Goal: Task Accomplishment & Management: Complete application form

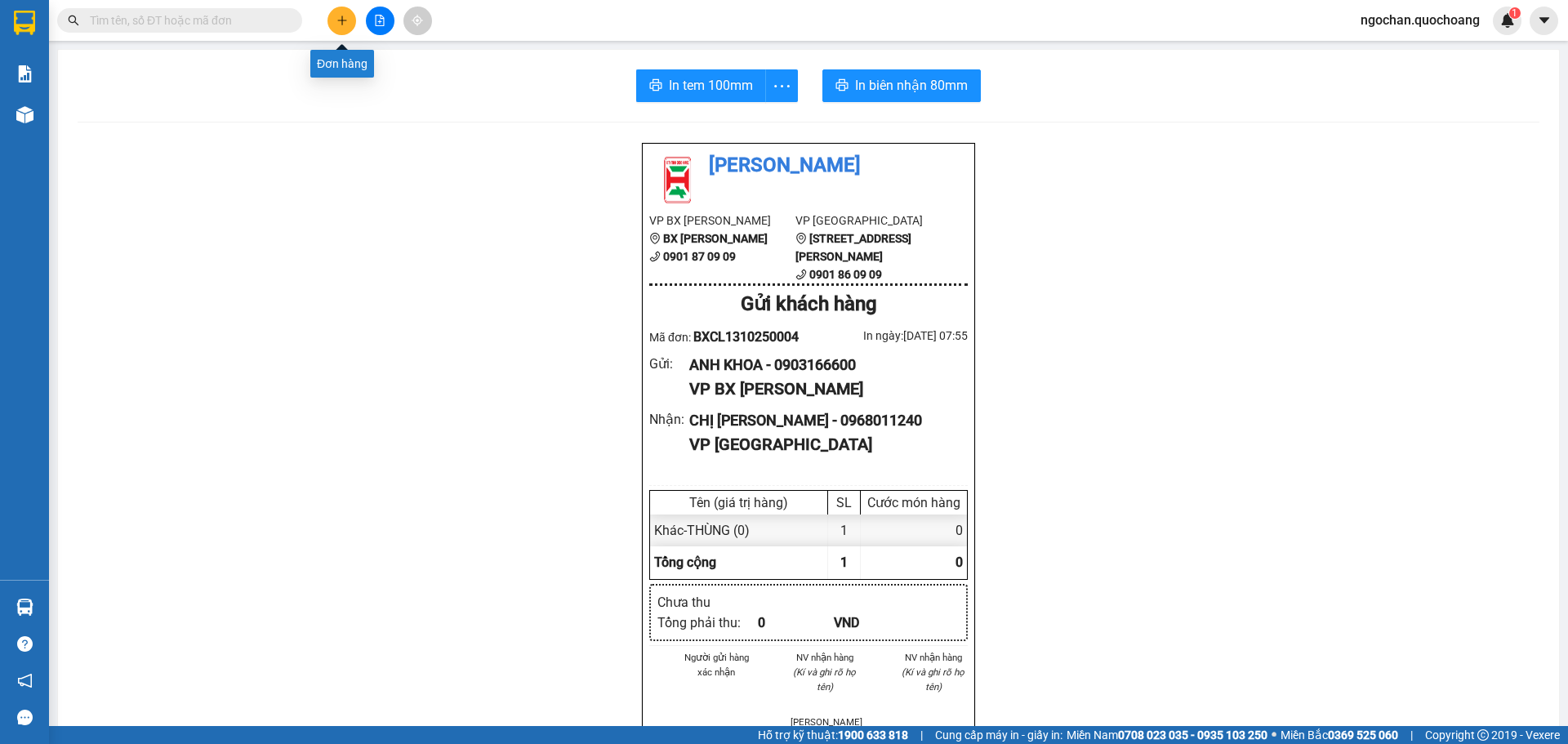
click at [342, 28] on button at bounding box center [342, 21] width 28 height 28
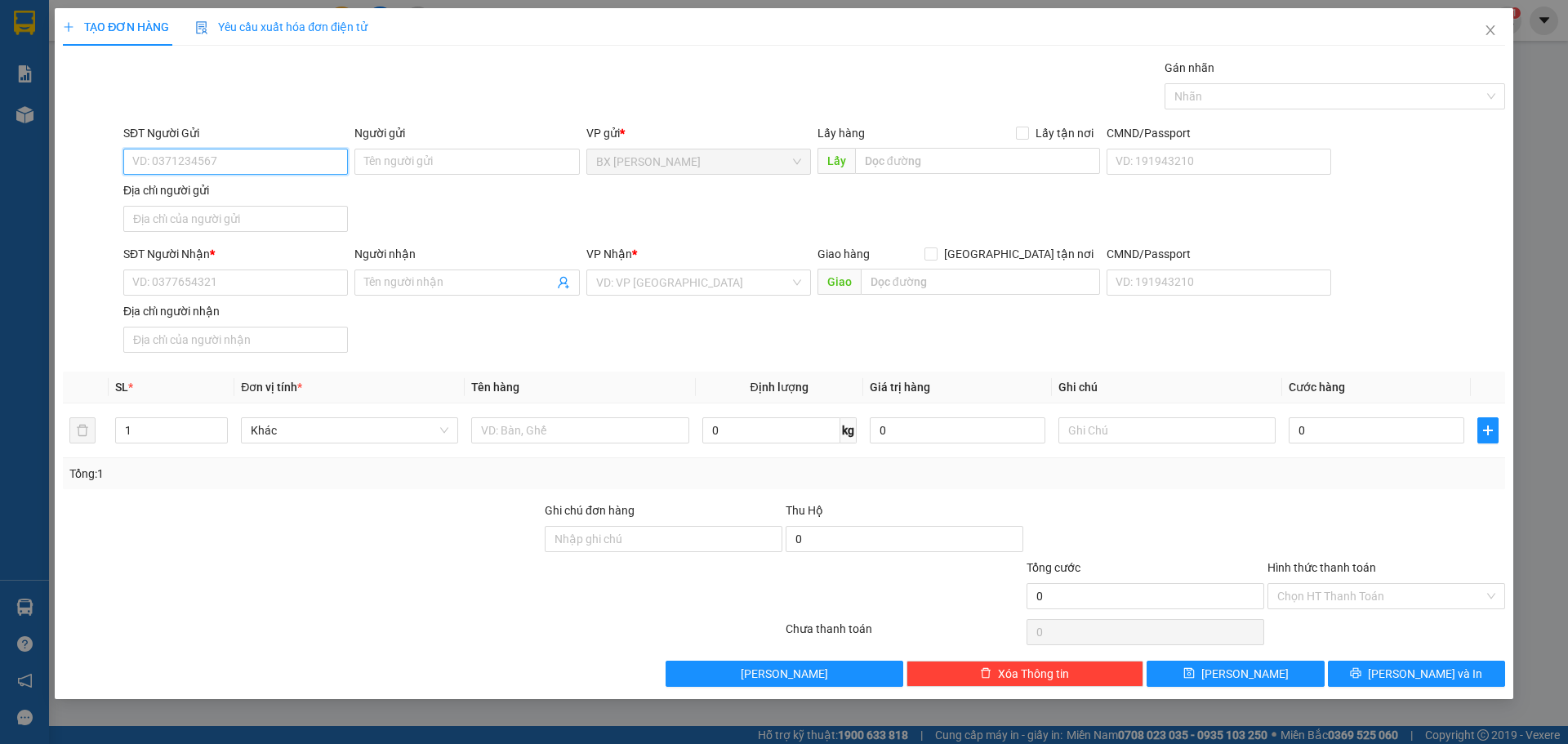
click at [266, 154] on input "SĐT Người Gửi" at bounding box center [235, 162] width 225 height 27
type input "0939901186"
click at [258, 199] on div "0939901186 - CHỊ TRANG" at bounding box center [235, 194] width 205 height 18
type input "CHỊ [PERSON_NAME]"
drag, startPoint x: 243, startPoint y: 170, endPoint x: 104, endPoint y: 177, distance: 139.2
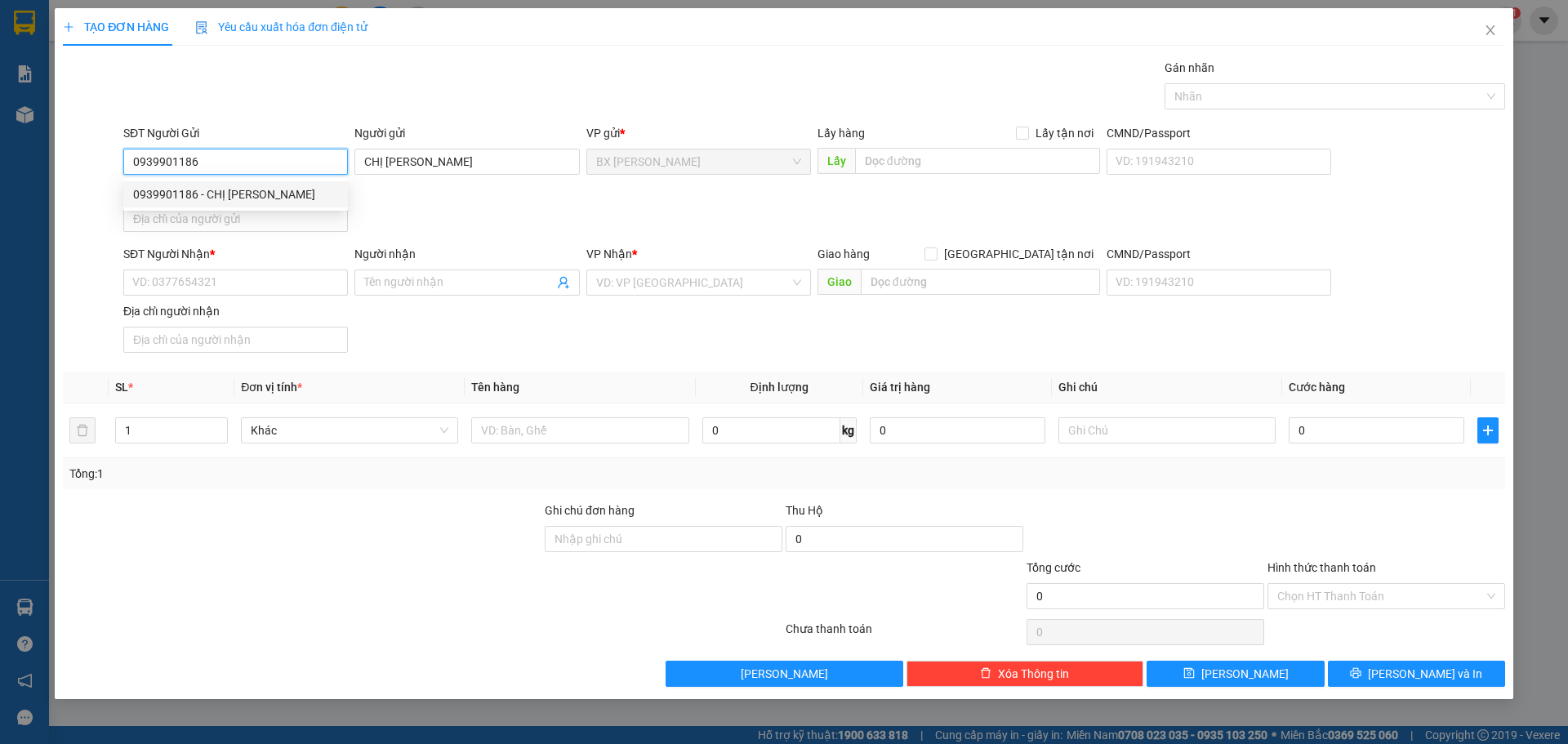
click at [104, 177] on div "SĐT Người Gửi 0939901186 Người gửi CHỊ TRANG VP gửi * BX Cao Lãnh Lấy hàng Lấy …" at bounding box center [784, 181] width 1446 height 114
type input "0939901186"
click at [172, 285] on input "SĐT Người Nhận *" at bounding box center [235, 283] width 225 height 27
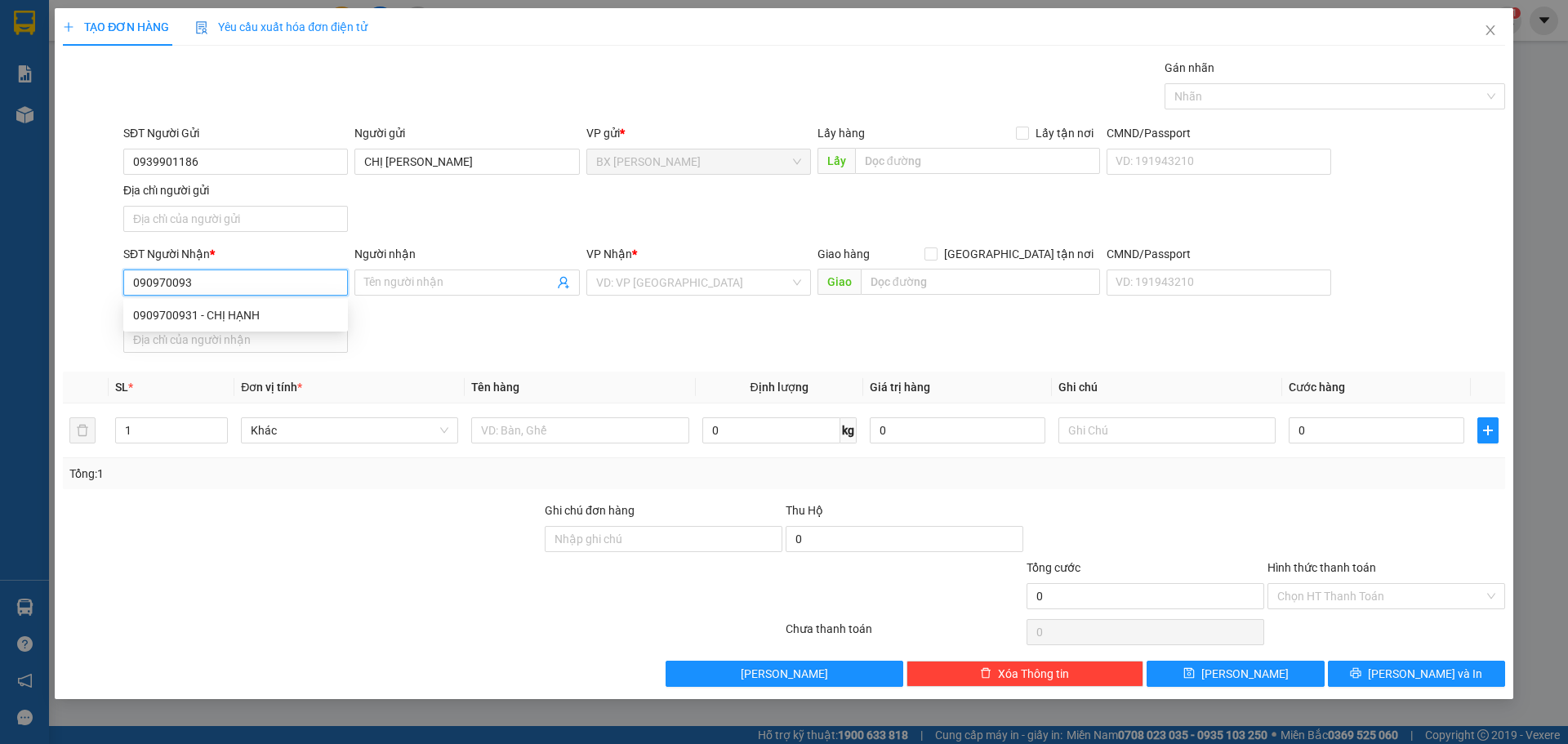
type input "0909700931"
click at [233, 312] on div "0909700931 - CHỊ HẠNH" at bounding box center [235, 315] width 205 height 18
type input "CHỊ HẠNH"
type input "0909700931"
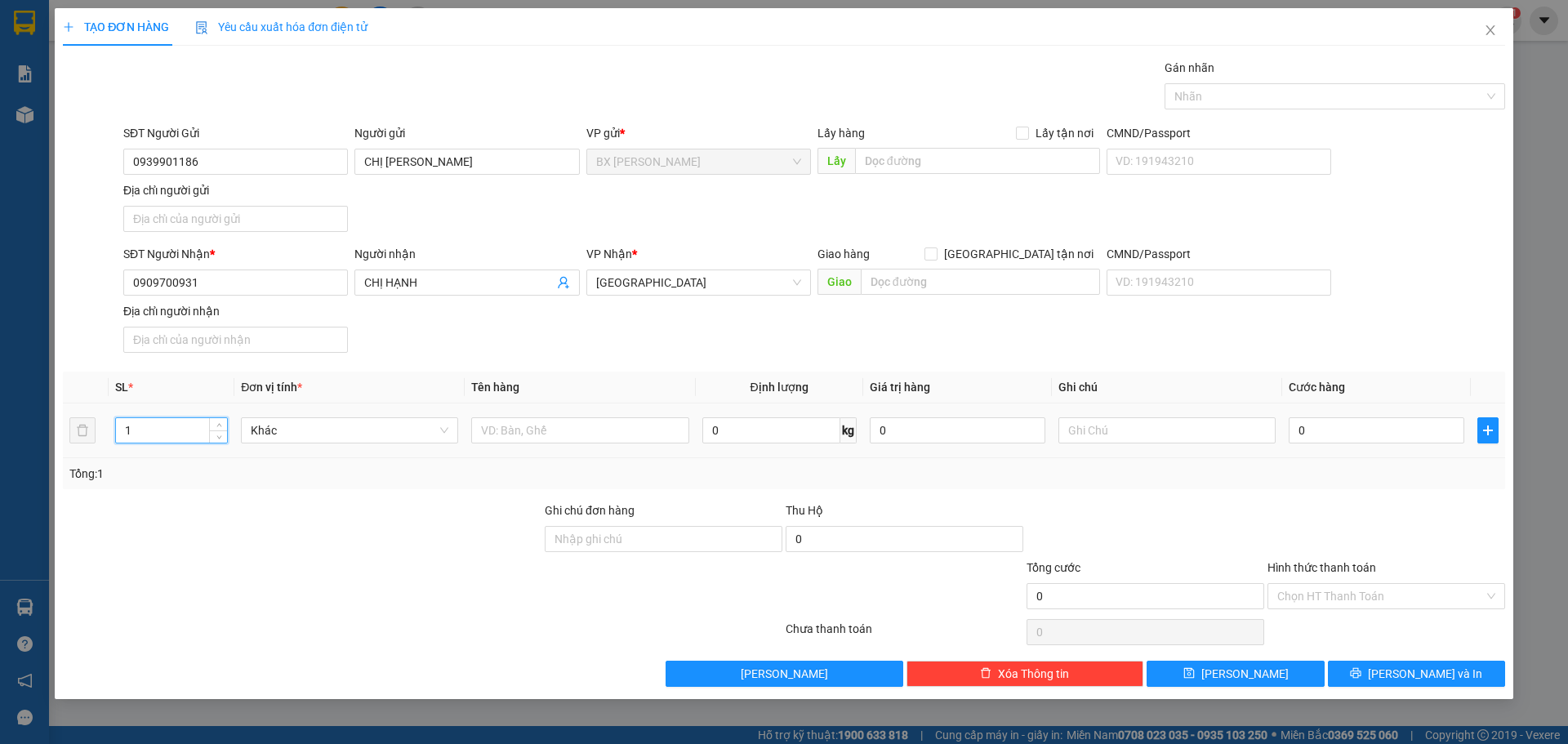
click at [178, 435] on input "1" at bounding box center [171, 430] width 111 height 25
click at [532, 429] on input "text" at bounding box center [579, 431] width 217 height 27
type input "THÙNG"
click at [938, 158] on input "text" at bounding box center [978, 161] width 245 height 27
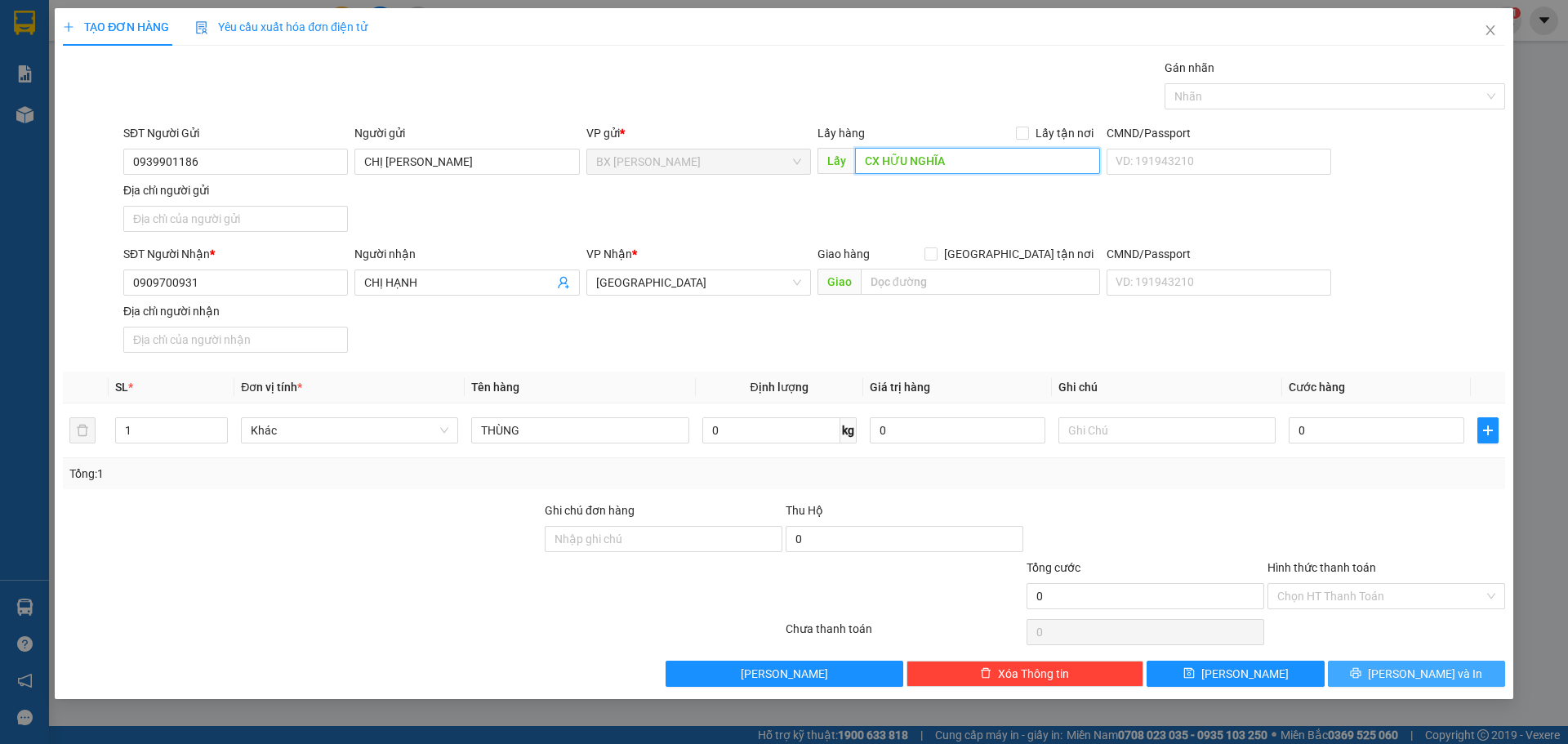
type input "CX HỮU NGHĨA"
click at [1446, 679] on span "Lưu và In" at bounding box center [1425, 673] width 114 height 18
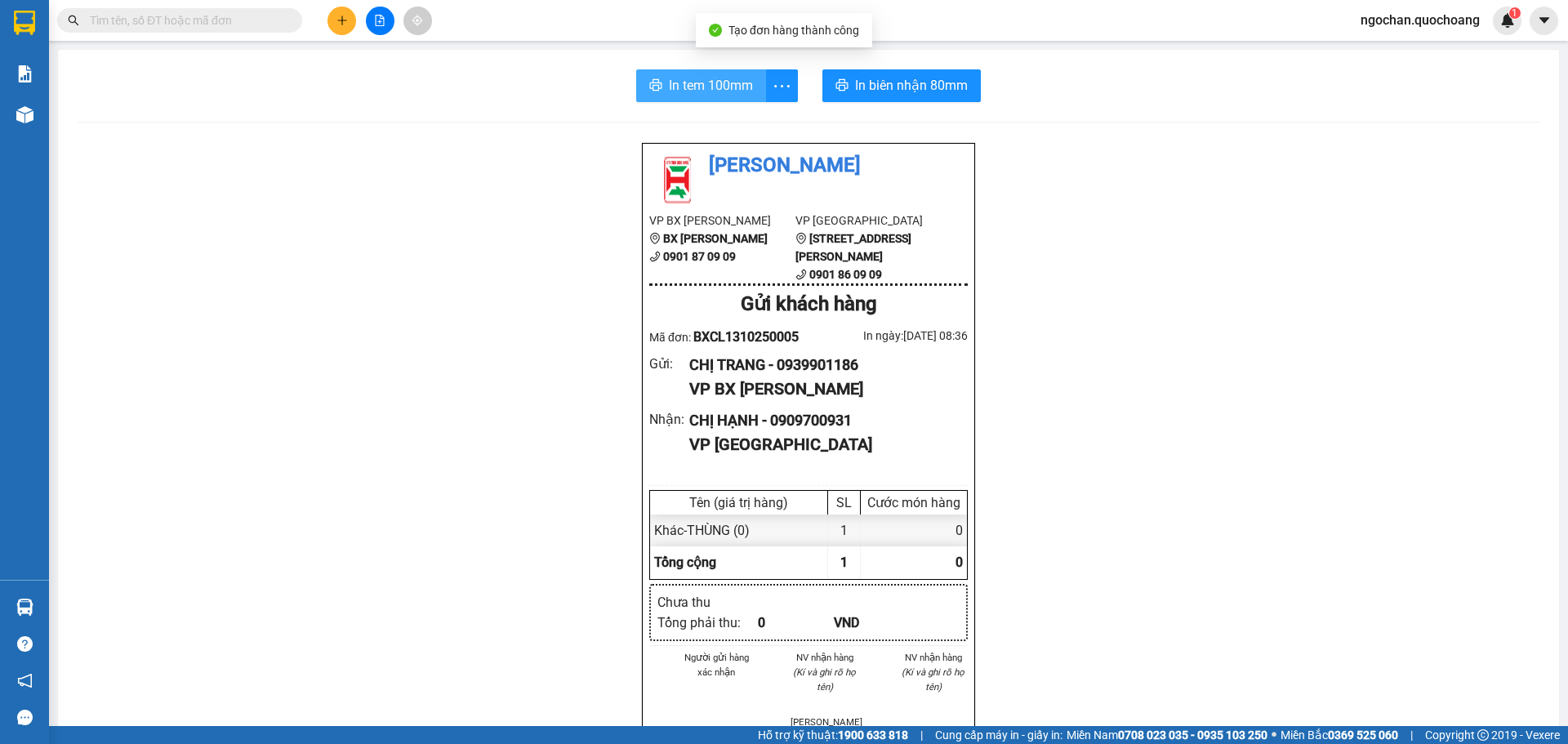
click at [694, 79] on span "In tem 100mm" at bounding box center [711, 85] width 84 height 21
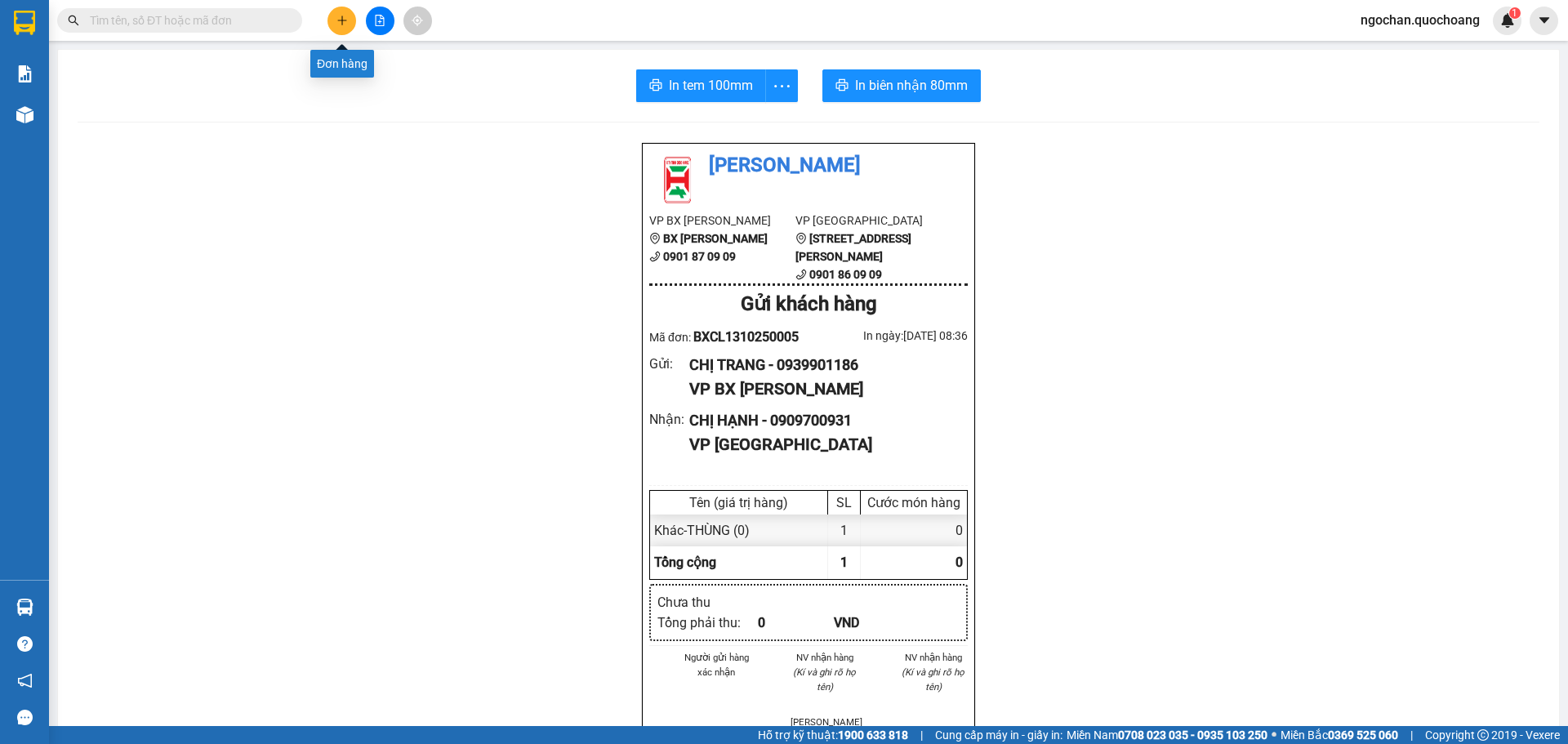
click at [341, 19] on icon "plus" at bounding box center [342, 20] width 11 height 11
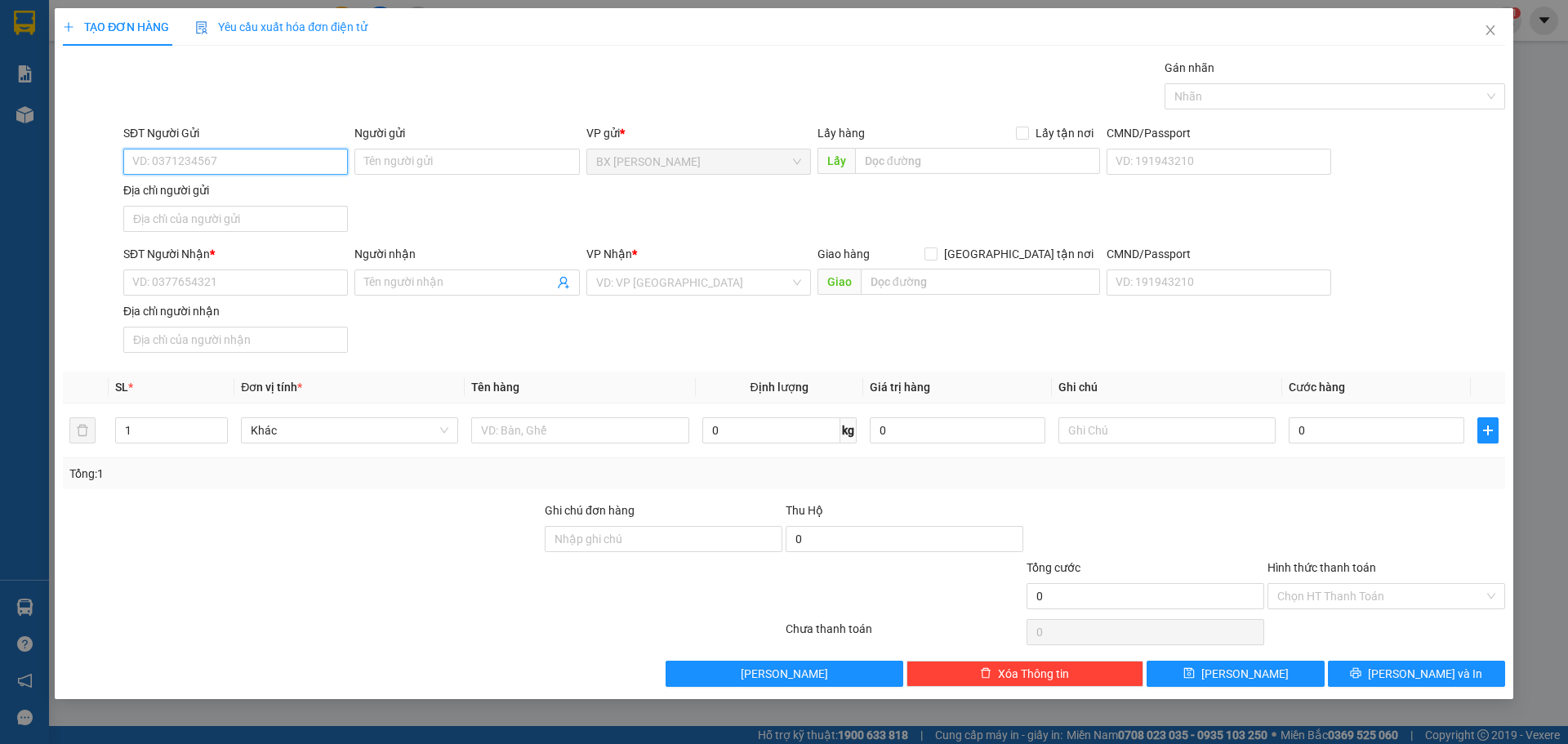
click at [283, 155] on input "SĐT Người Gửi" at bounding box center [235, 162] width 225 height 27
paste input "0939901186"
type input "0939901186"
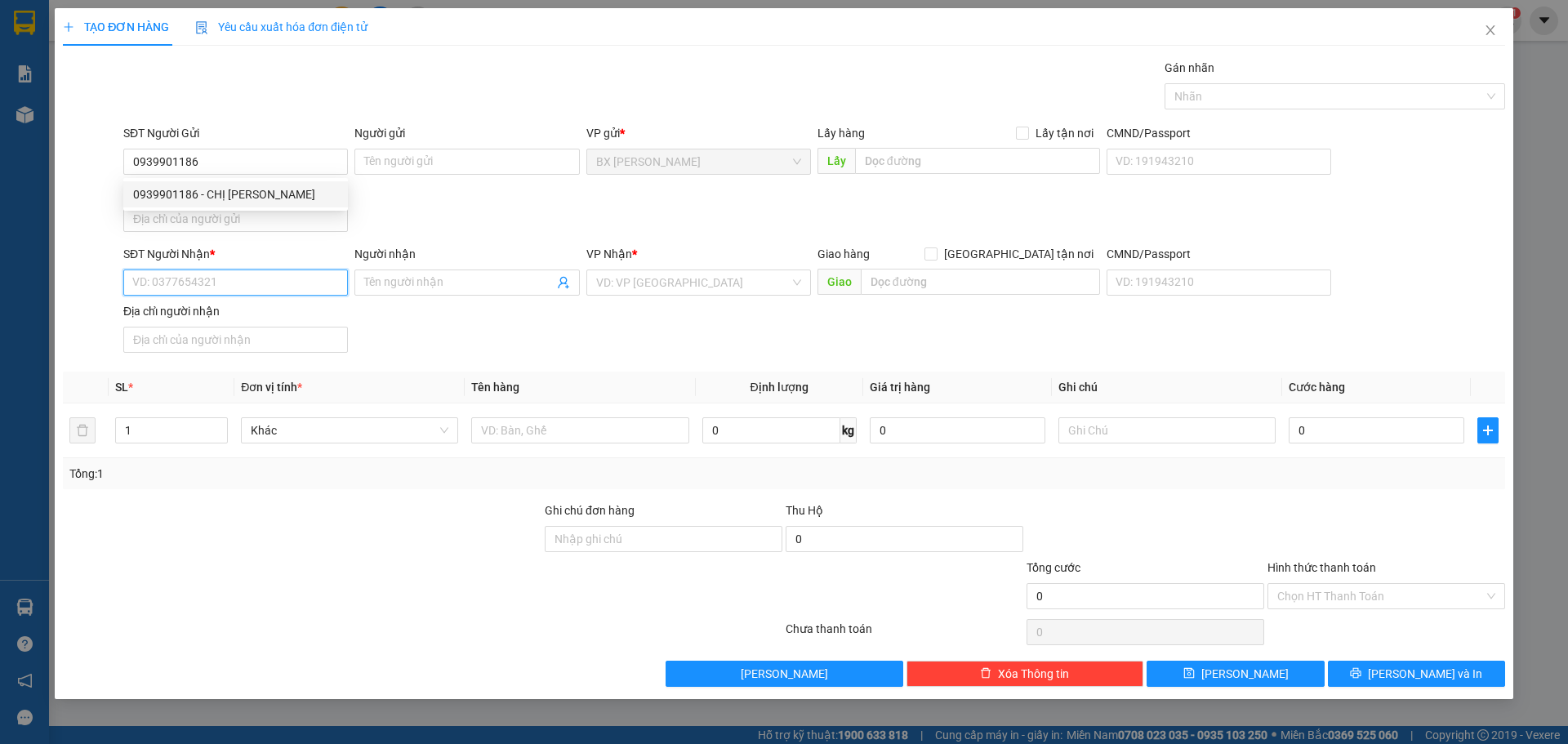
drag, startPoint x: 252, startPoint y: 281, endPoint x: 202, endPoint y: 303, distance: 54.6
click at [252, 280] on input "SĐT Người Nhận *" at bounding box center [235, 283] width 225 height 27
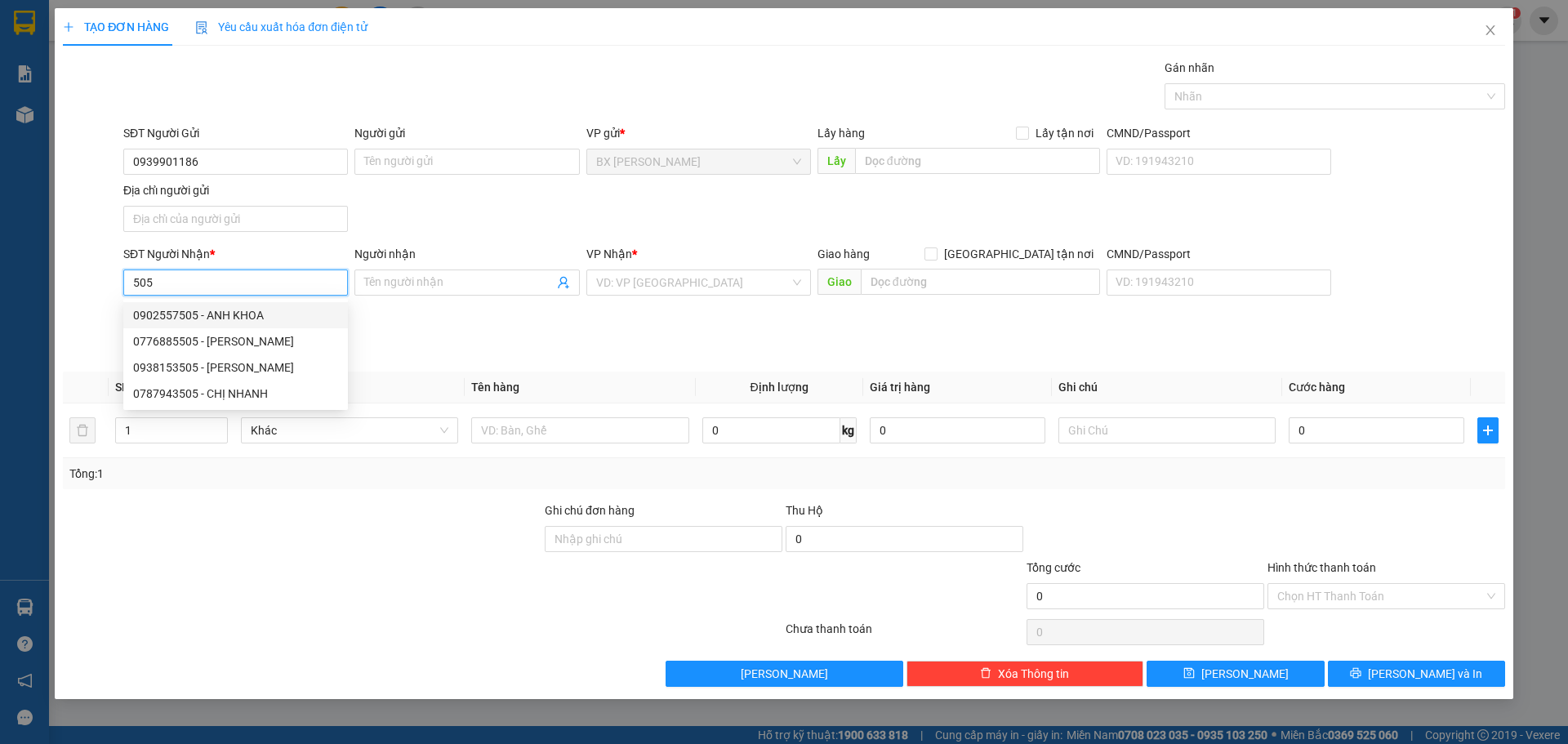
click at [268, 308] on div "0902557505 - ANH KHOA" at bounding box center [235, 315] width 205 height 18
type input "0902557505"
type input "ANH KHOA"
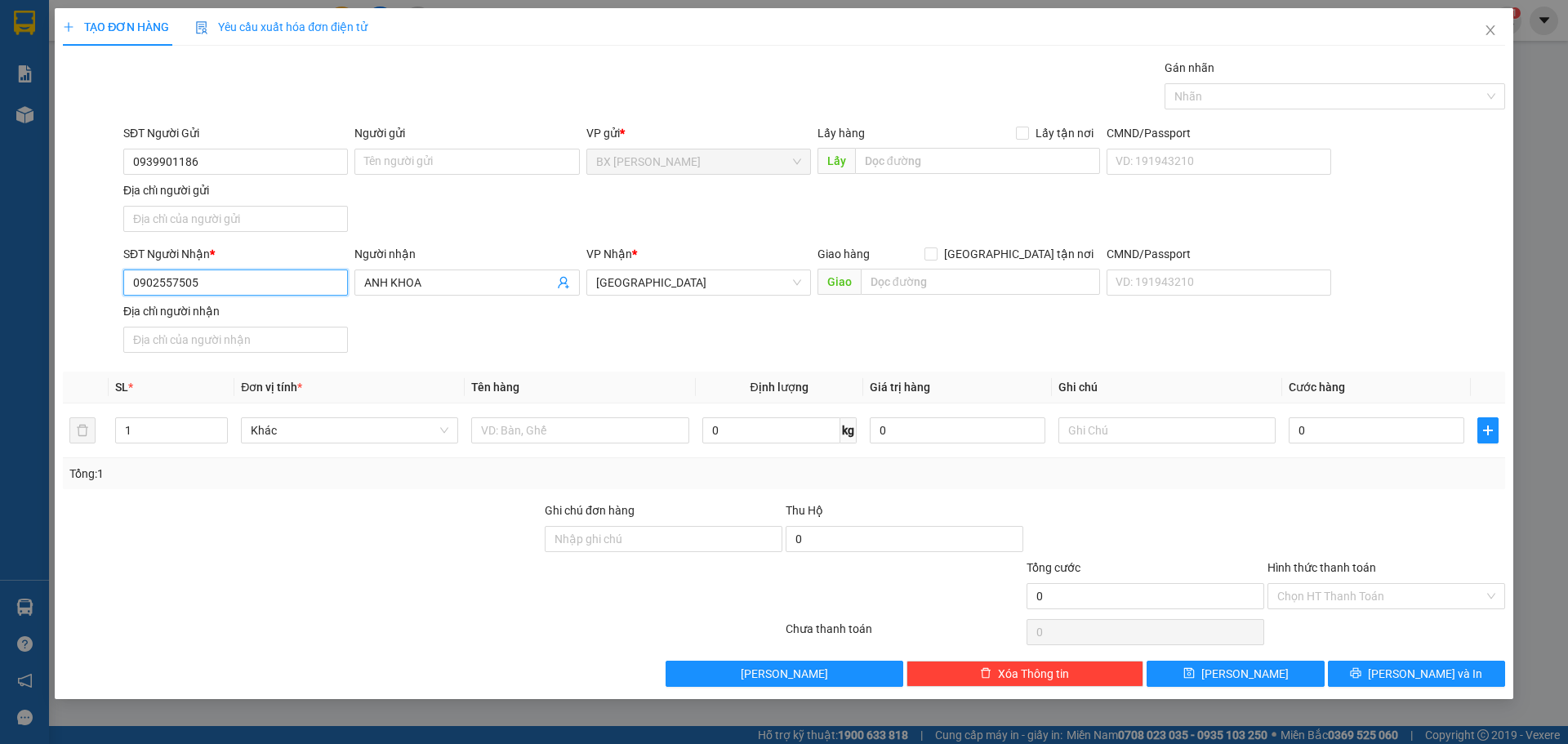
type input "0902557505"
click at [177, 438] on input "1" at bounding box center [171, 430] width 111 height 25
type input "2"
click at [217, 430] on span "up" at bounding box center [218, 426] width 9 height 9
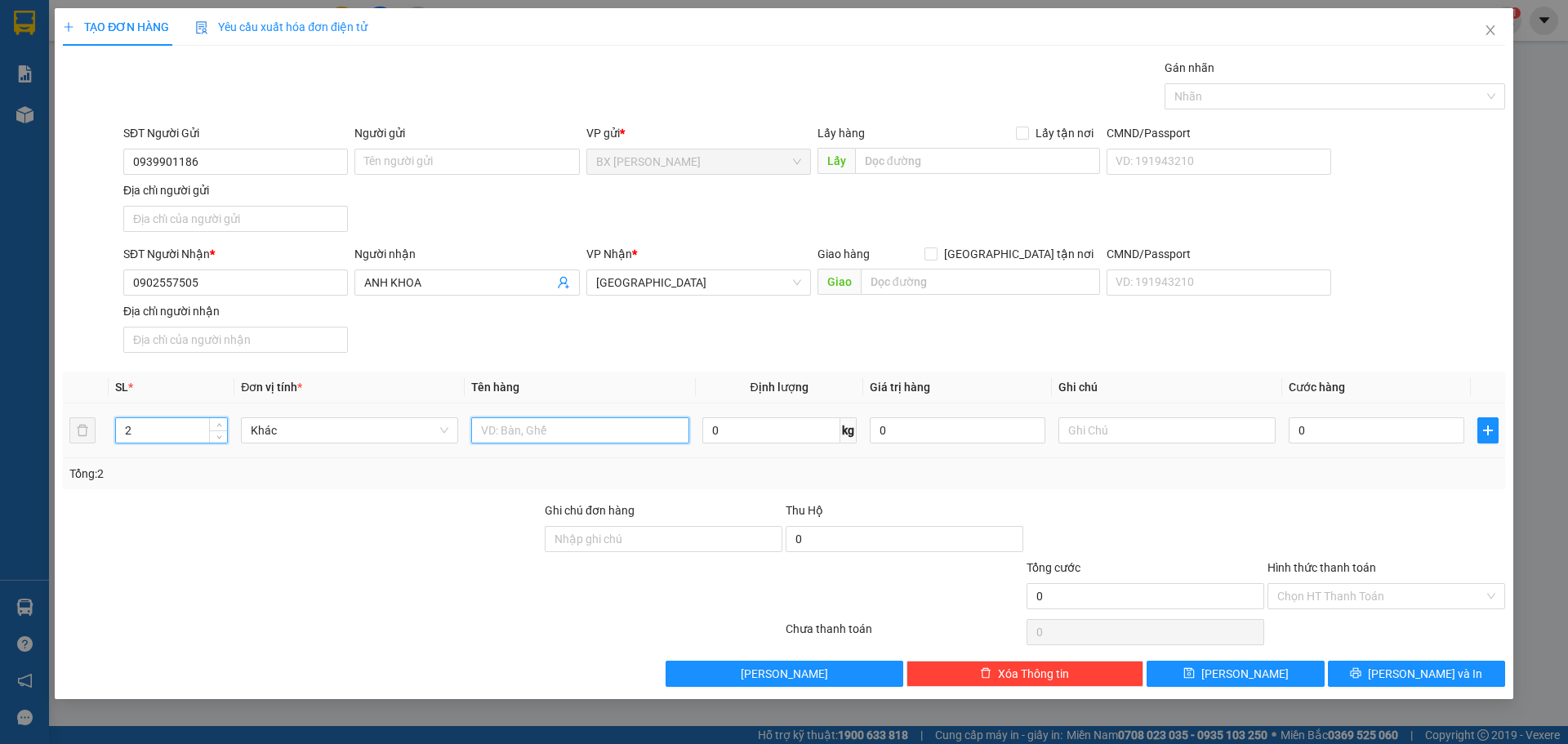
click at [522, 431] on input "text" at bounding box center [579, 431] width 217 height 27
type input "TÚI ỔI"
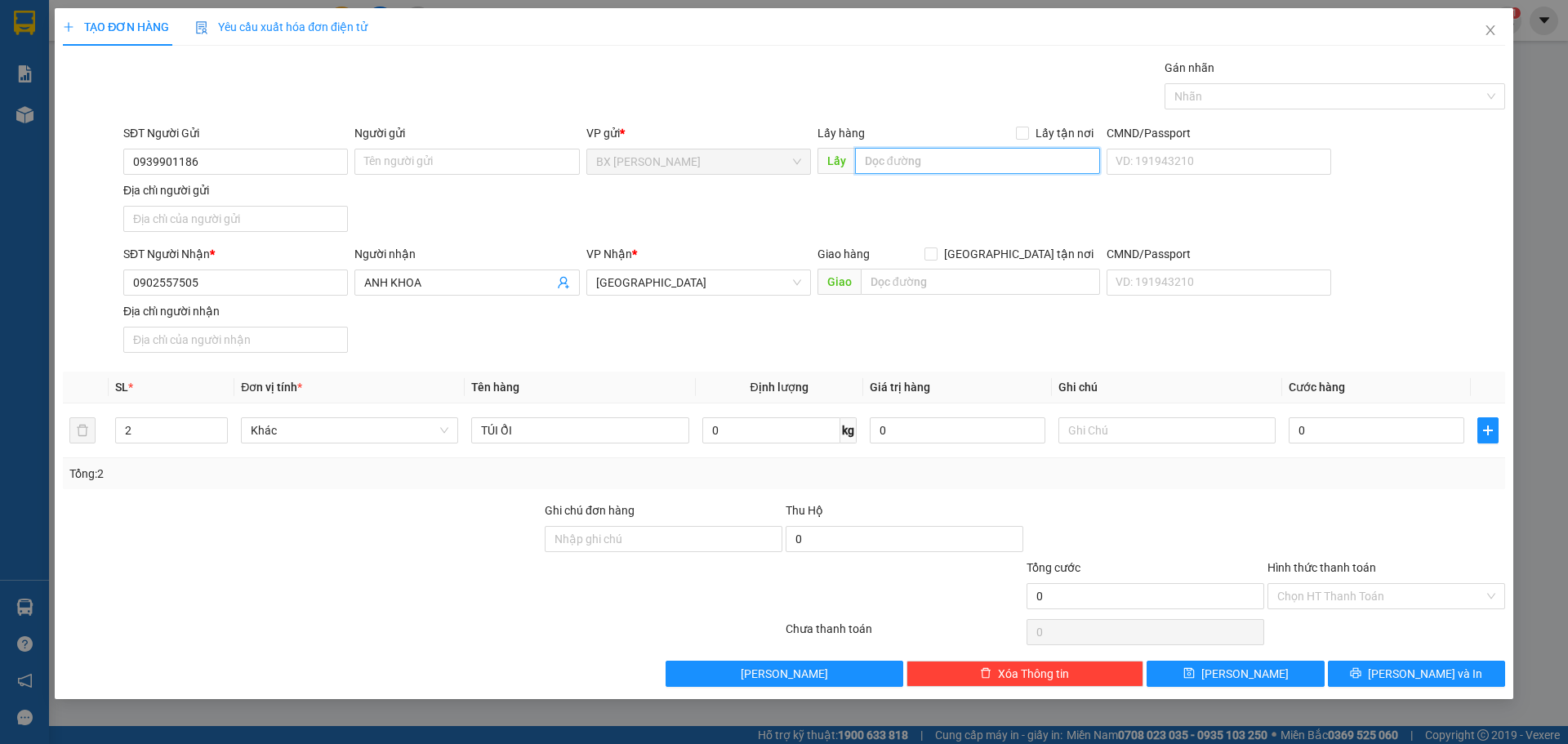
click at [886, 160] on input "text" at bounding box center [978, 161] width 245 height 27
type input "U"
type input "ỦY TÍNH DỤNG BÀ TỨ"
click at [1427, 666] on span "Lưu và In" at bounding box center [1425, 673] width 114 height 18
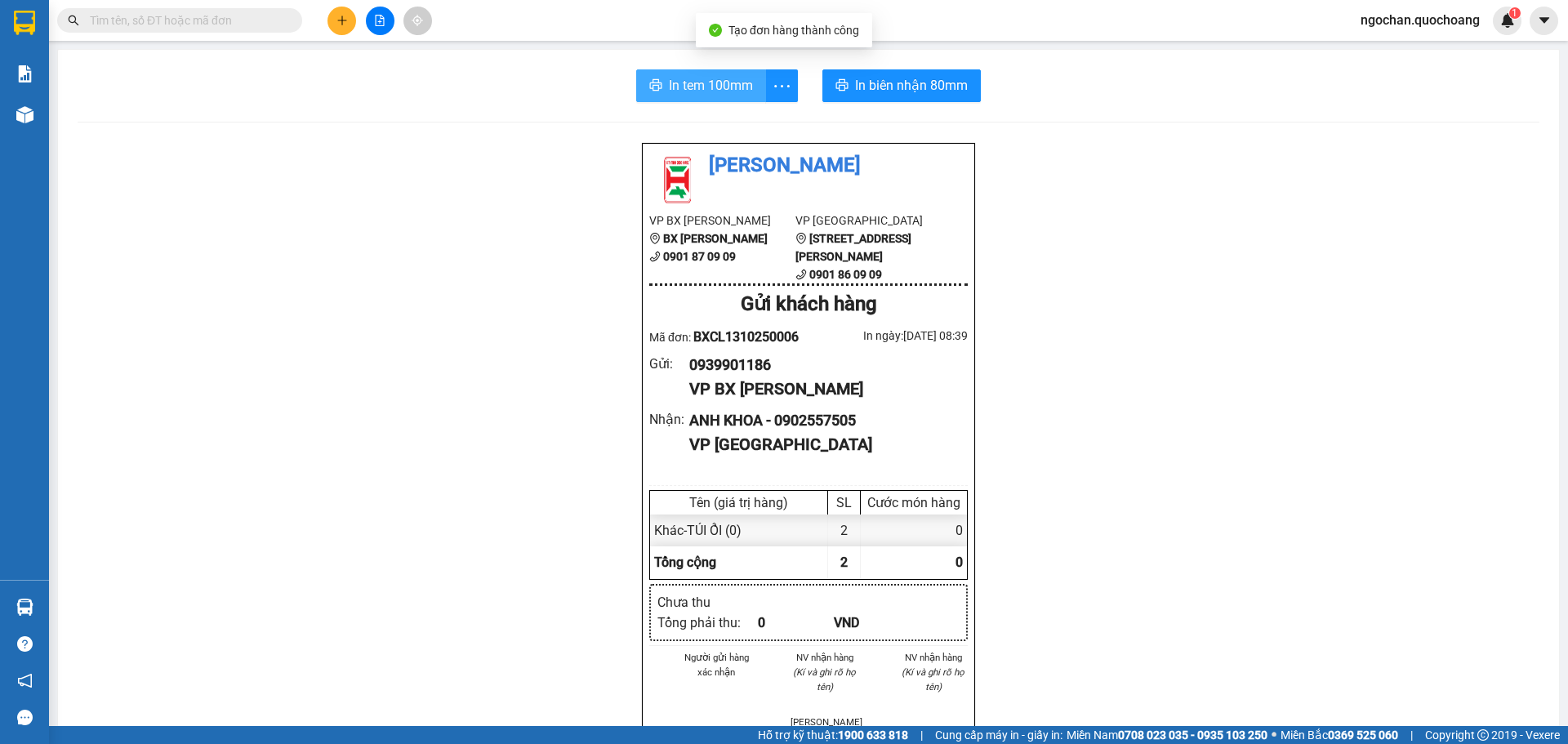
click at [713, 80] on span "In tem 100mm" at bounding box center [711, 85] width 84 height 21
click at [705, 97] on button "In tem 100mm" at bounding box center [700, 85] width 130 height 32
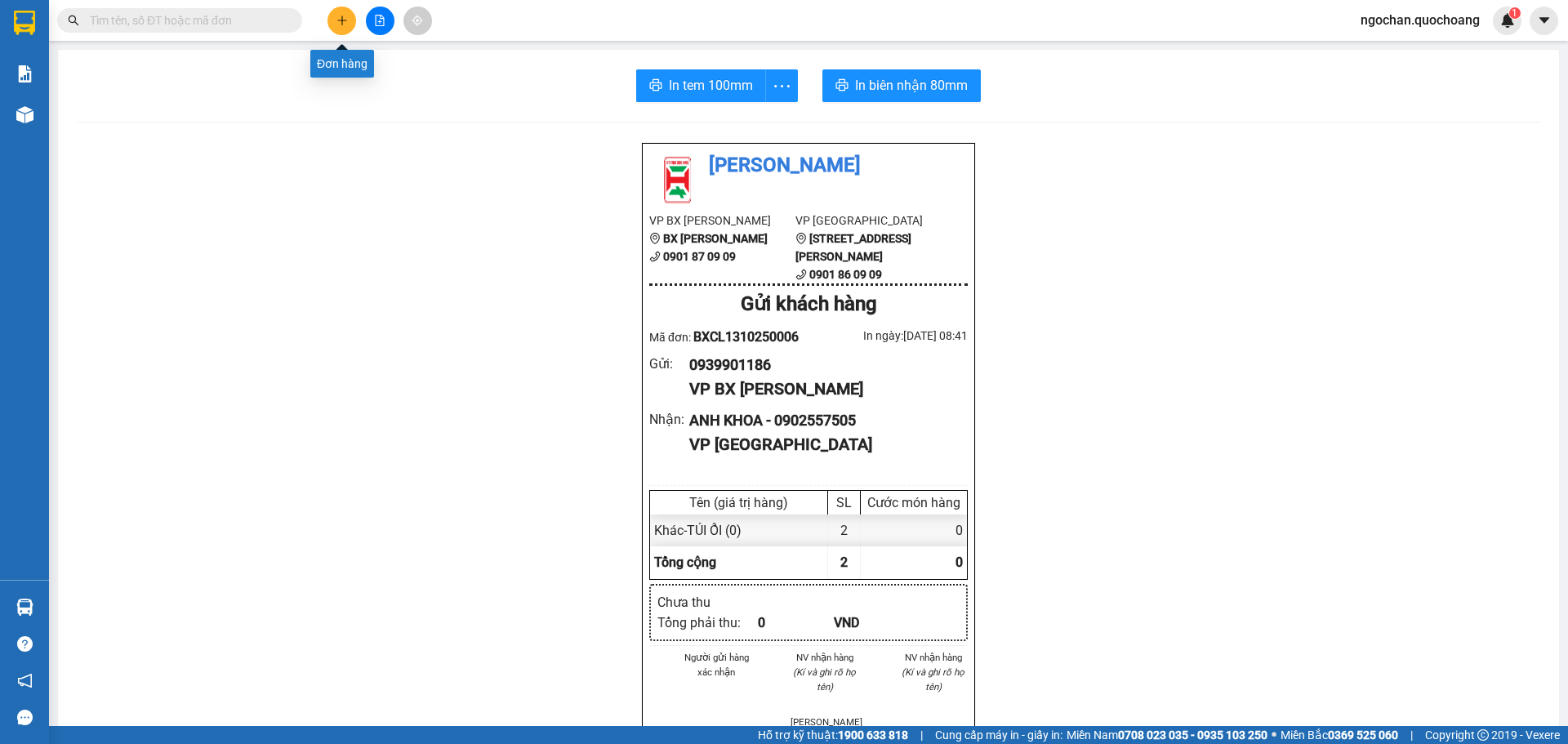
click at [340, 20] on icon "plus" at bounding box center [342, 20] width 11 height 11
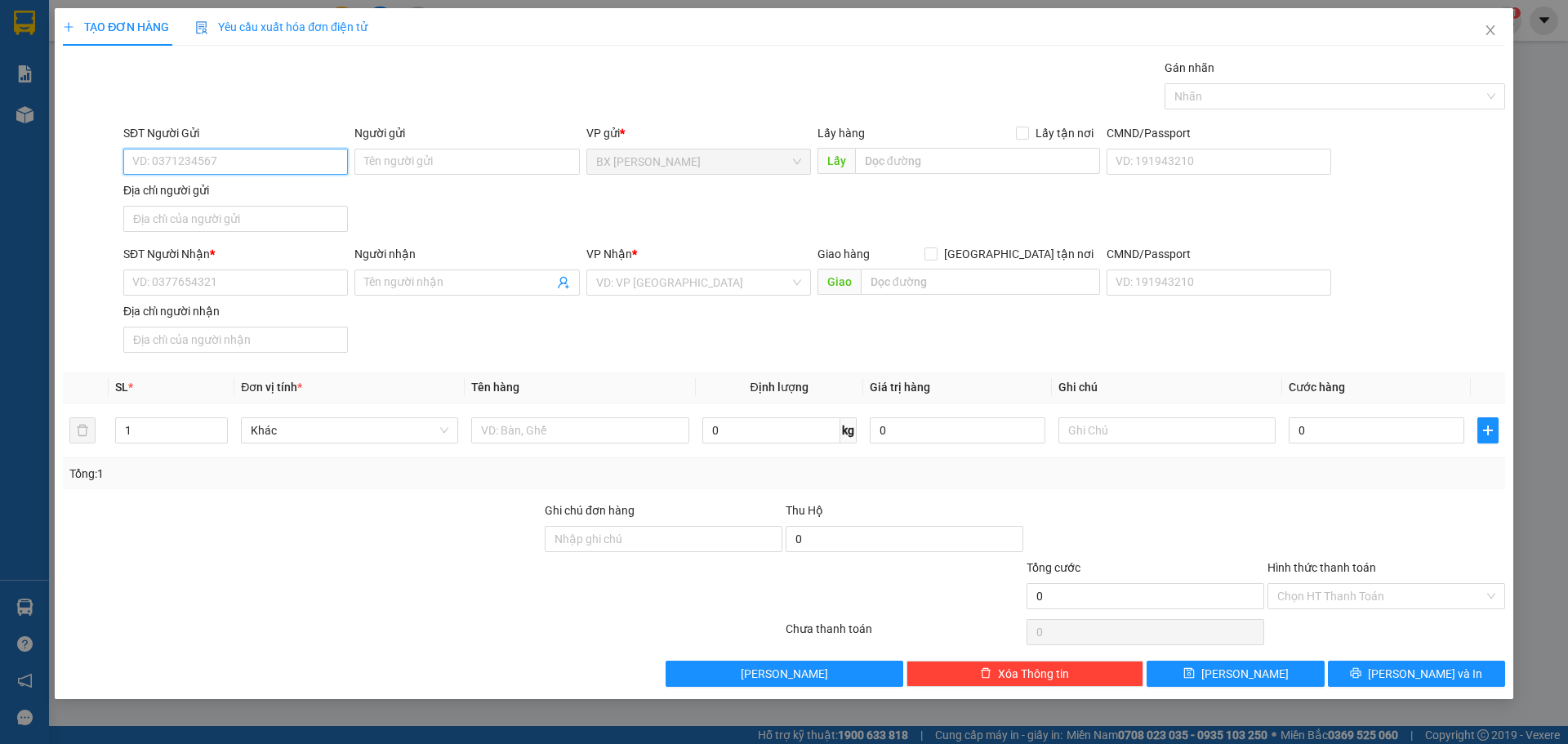
click at [268, 167] on input "SĐT Người Gửi" at bounding box center [235, 162] width 225 height 27
type input "0902029449"
click at [303, 196] on div "0902029449 - NGUYỄN THỊ DUYÊN" at bounding box center [235, 194] width 205 height 18
type input "NGUYỄN THỊ DUYÊN"
type input "0902029449"
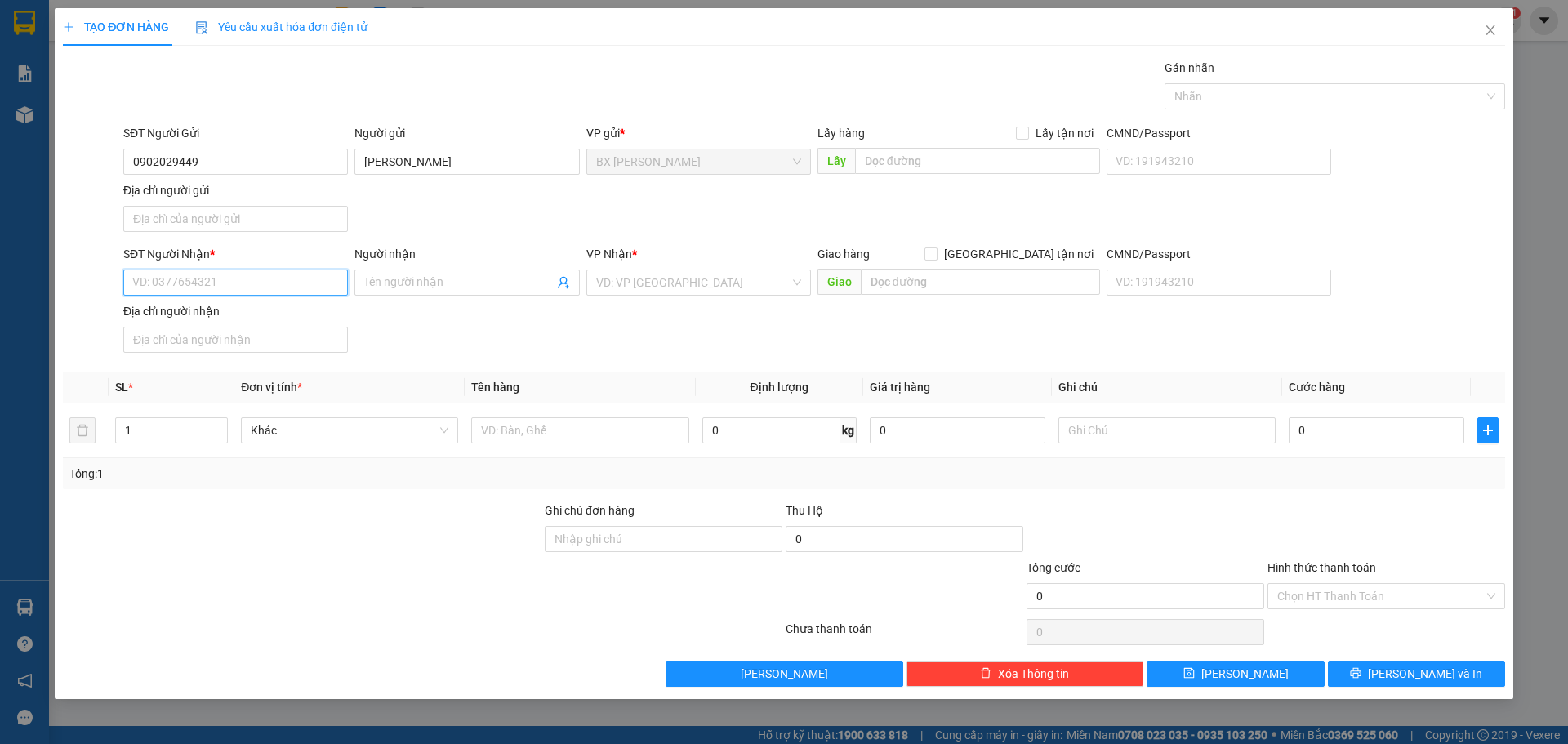
click at [272, 288] on input "SĐT Người Nhận *" at bounding box center [235, 283] width 225 height 27
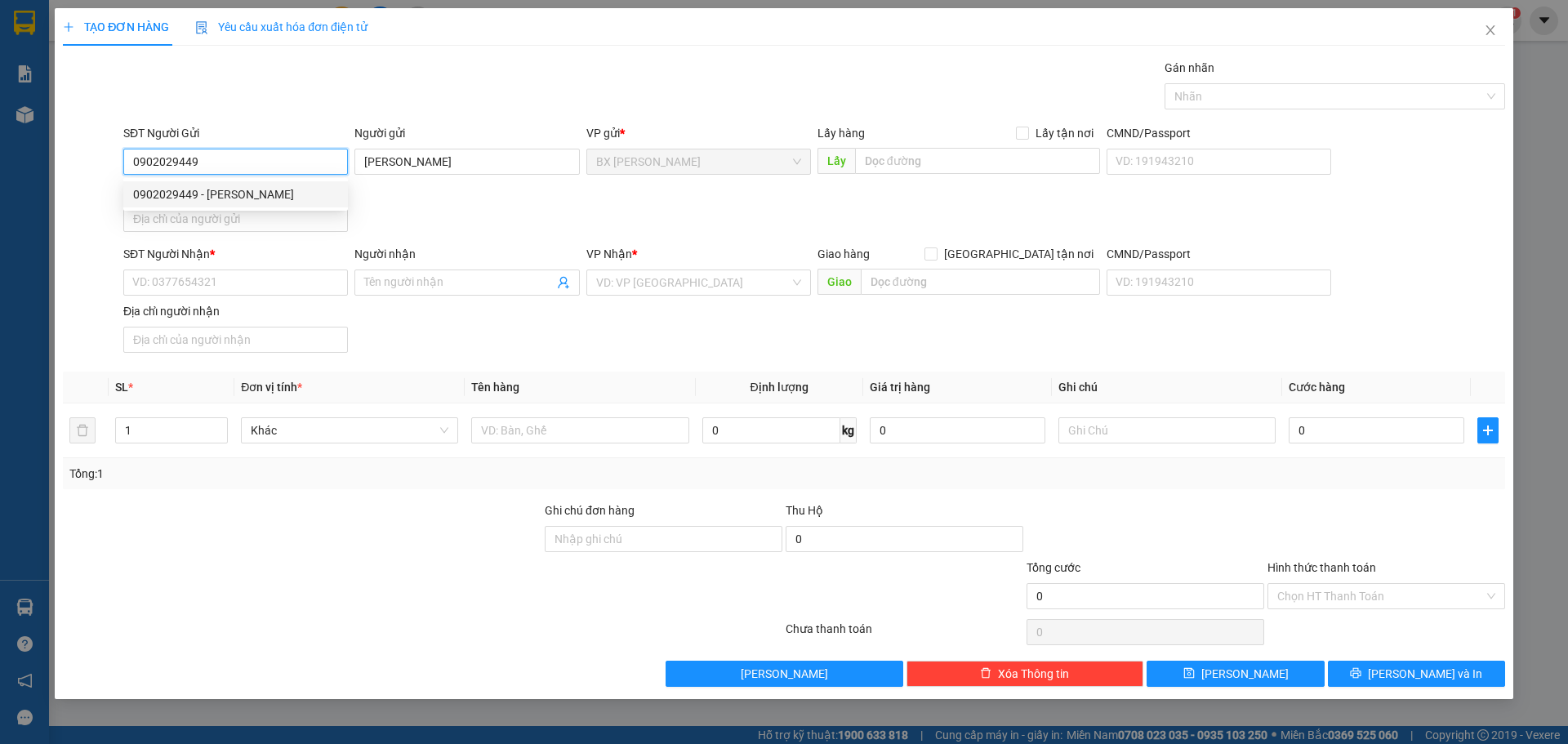
drag, startPoint x: 225, startPoint y: 162, endPoint x: 117, endPoint y: 192, distance: 112.1
click at [117, 192] on div "SĐT Người Gửi 0902029449 Người gửi NGUYỄN THỊ DUYÊN VP gửi * BX Cao Lãnh Lấy hà…" at bounding box center [784, 181] width 1446 height 114
click at [294, 289] on input "SĐT Người Nhận *" at bounding box center [235, 283] width 225 height 27
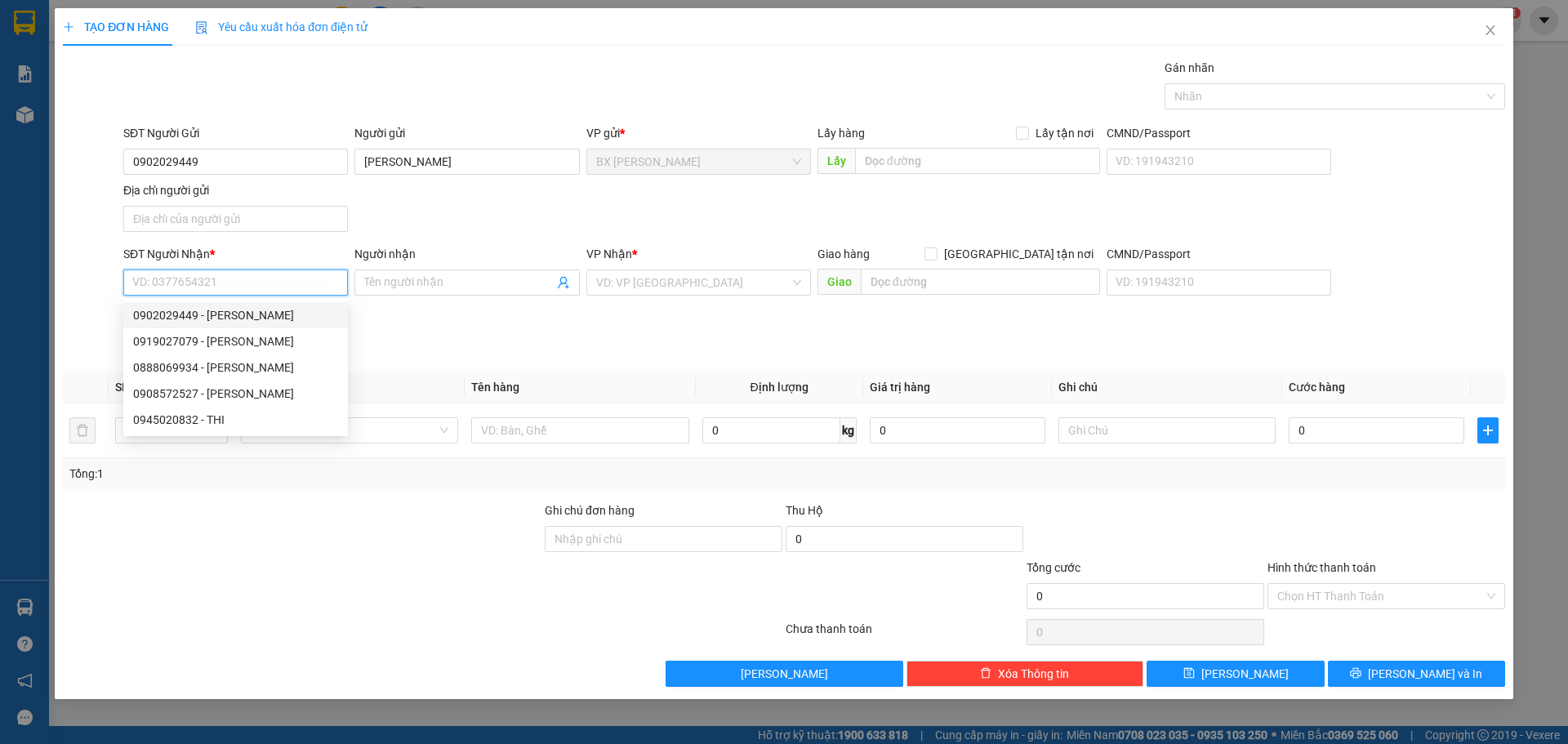
paste input "0902029449"
type input "0902029449"
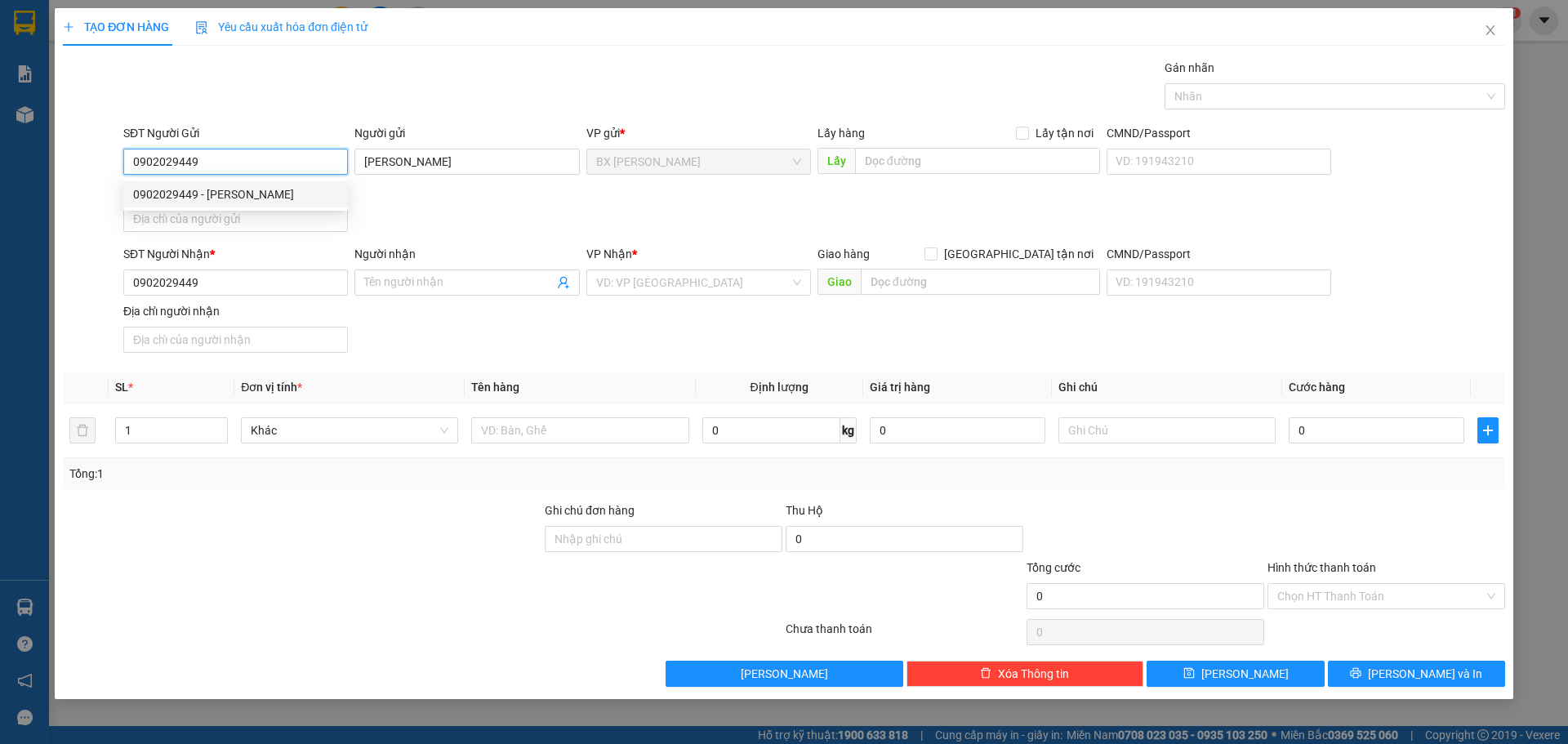
drag, startPoint x: 244, startPoint y: 159, endPoint x: 113, endPoint y: 205, distance: 138.8
click at [113, 205] on div "SĐT Người Gửi 0902029449 Người gửi NGUYỄN THỊ DUYÊN VP gửi * BX Cao Lãnh Lấy hà…" at bounding box center [784, 181] width 1446 height 114
type input "0377206009"
click at [231, 196] on div "0377206009 - CHÚ HÙNG" at bounding box center [235, 194] width 205 height 18
type input "CHÚ HÙNG"
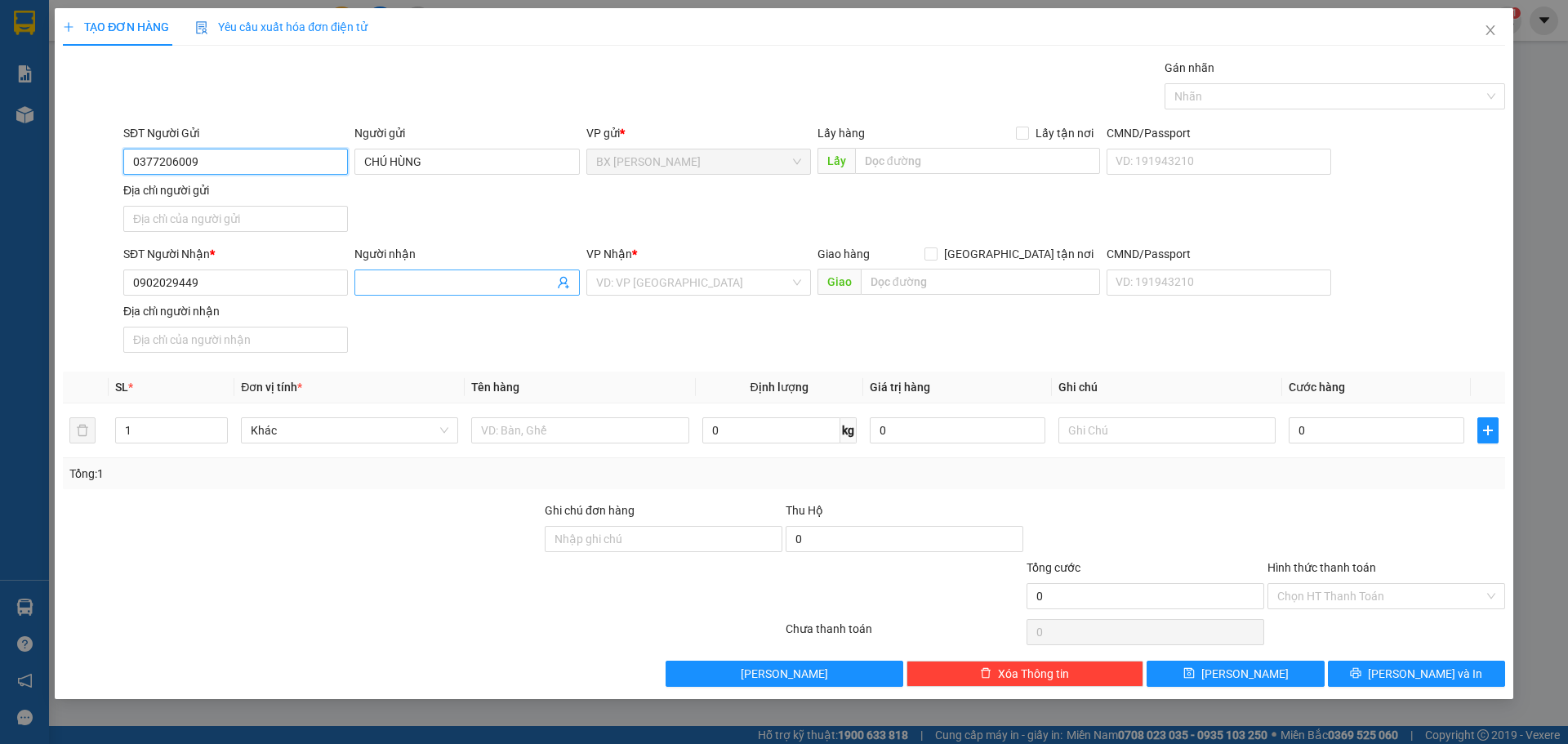
type input "0377206009"
click at [449, 277] on input "Người nhận" at bounding box center [458, 282] width 189 height 18
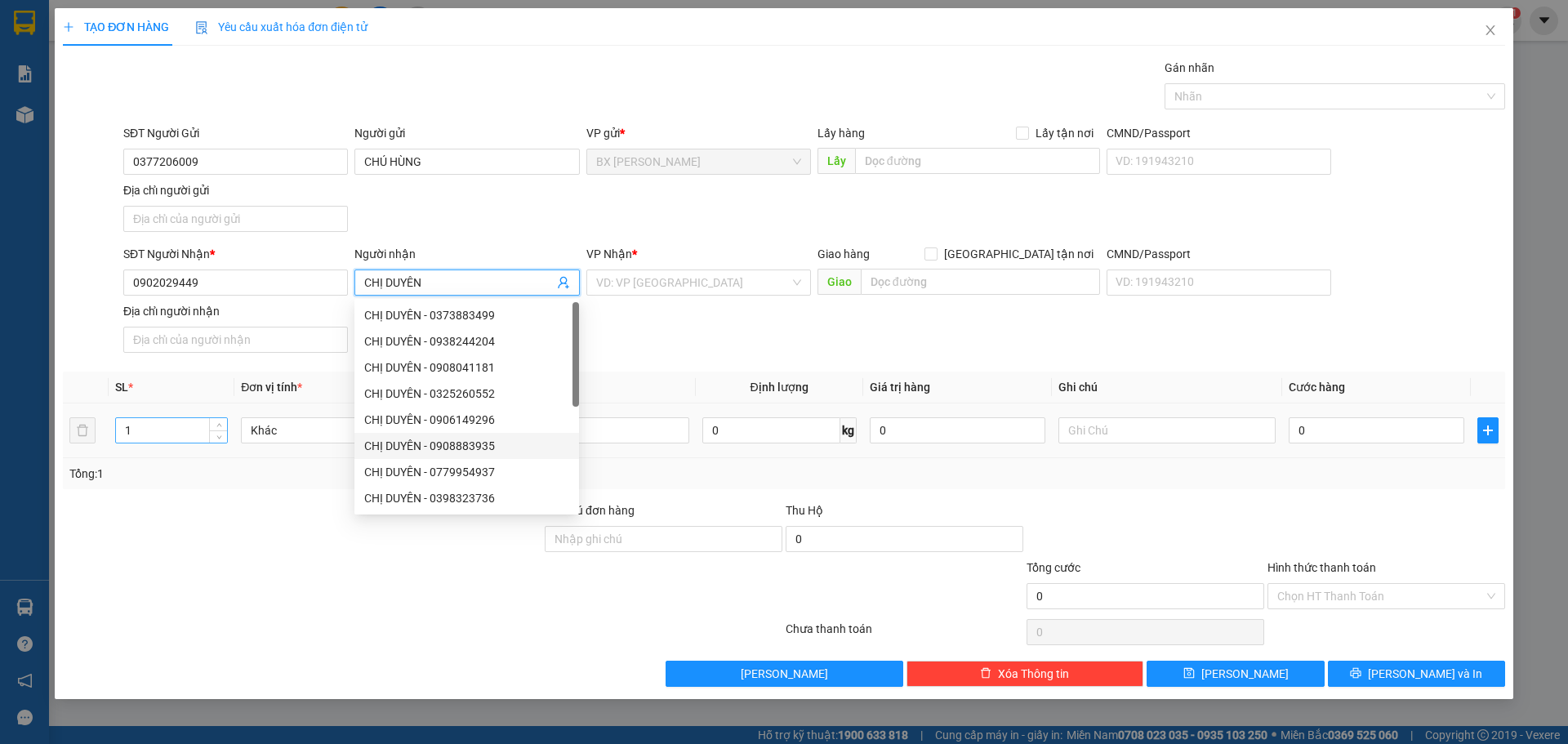
type input "CHỊ DUYÊN"
click at [177, 420] on input "1" at bounding box center [171, 430] width 111 height 25
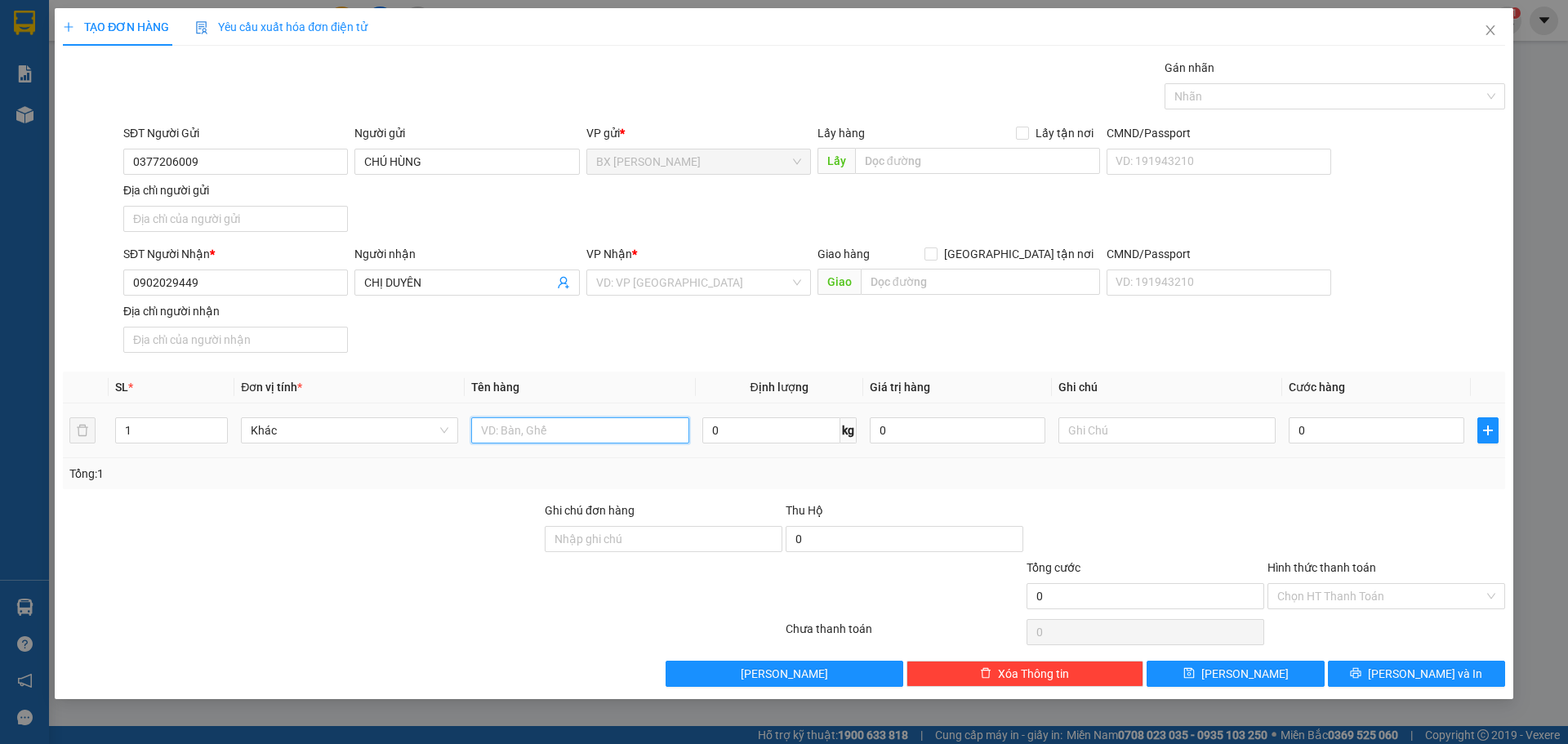
click at [544, 418] on input "text" at bounding box center [579, 431] width 217 height 27
type input "BỌC"
click at [787, 286] on input "search" at bounding box center [693, 283] width 194 height 25
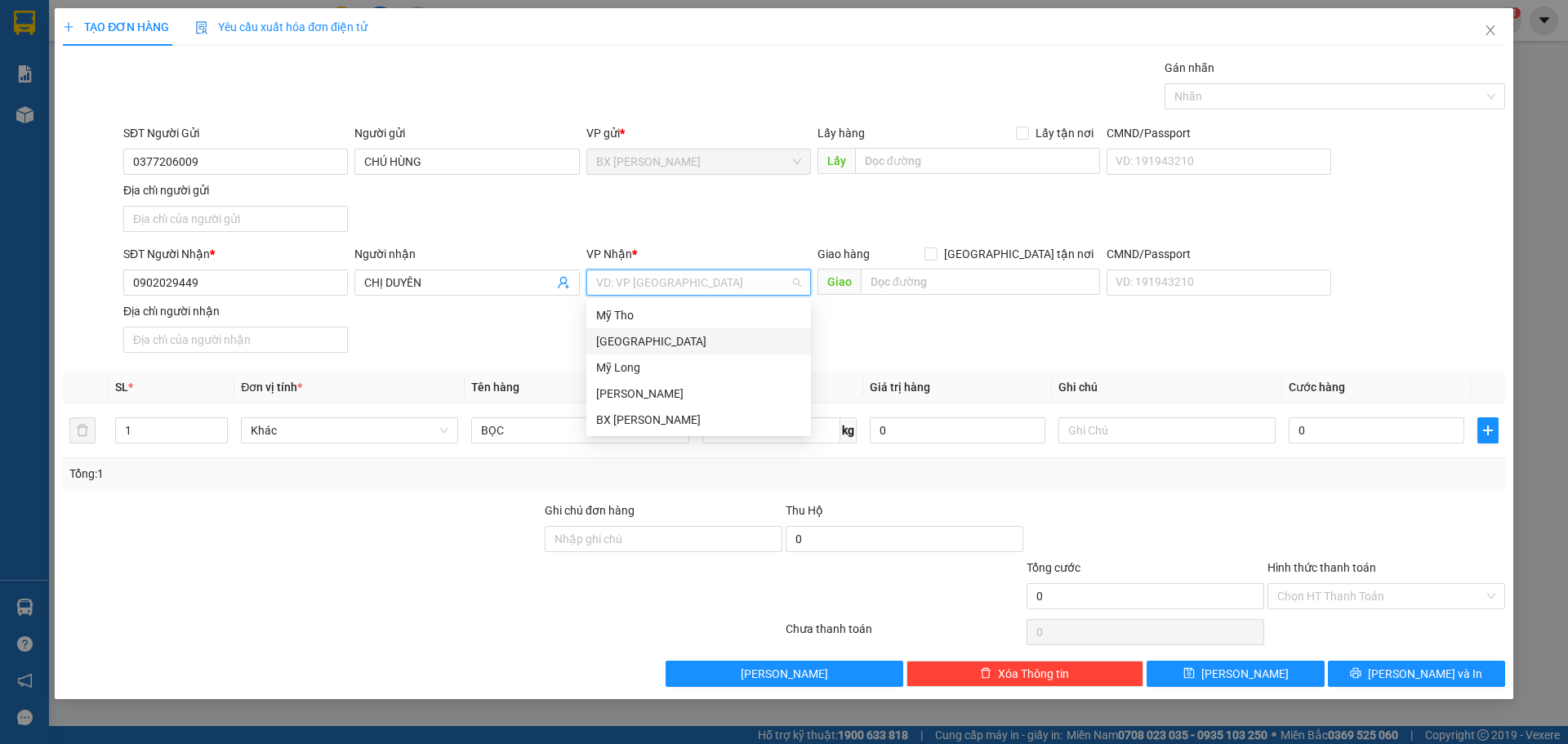
click at [700, 344] on div "[GEOGRAPHIC_DATA]" at bounding box center [699, 341] width 205 height 18
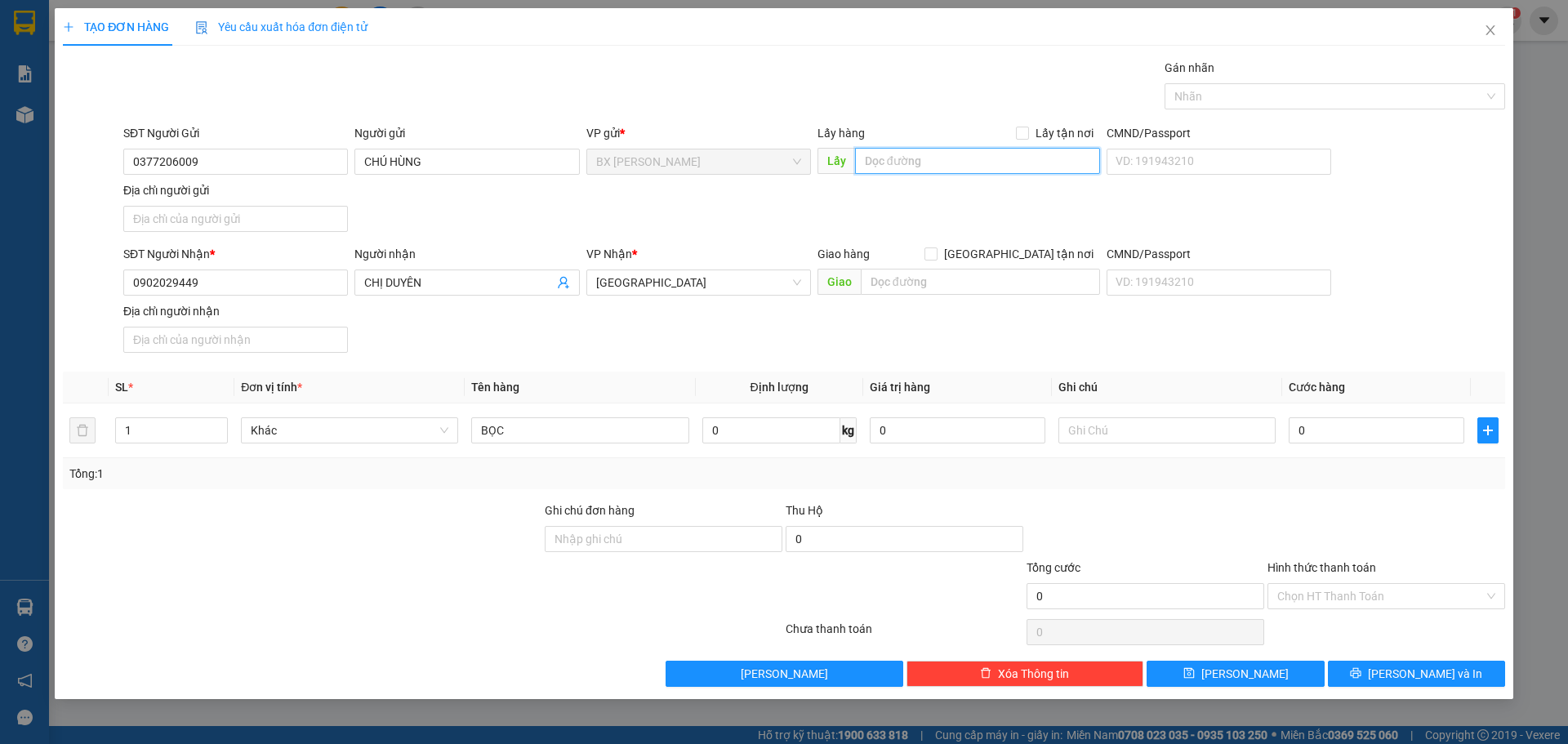
click at [879, 166] on input "text" at bounding box center [978, 161] width 245 height 27
click at [1434, 675] on span "Lưu và In" at bounding box center [1425, 673] width 114 height 18
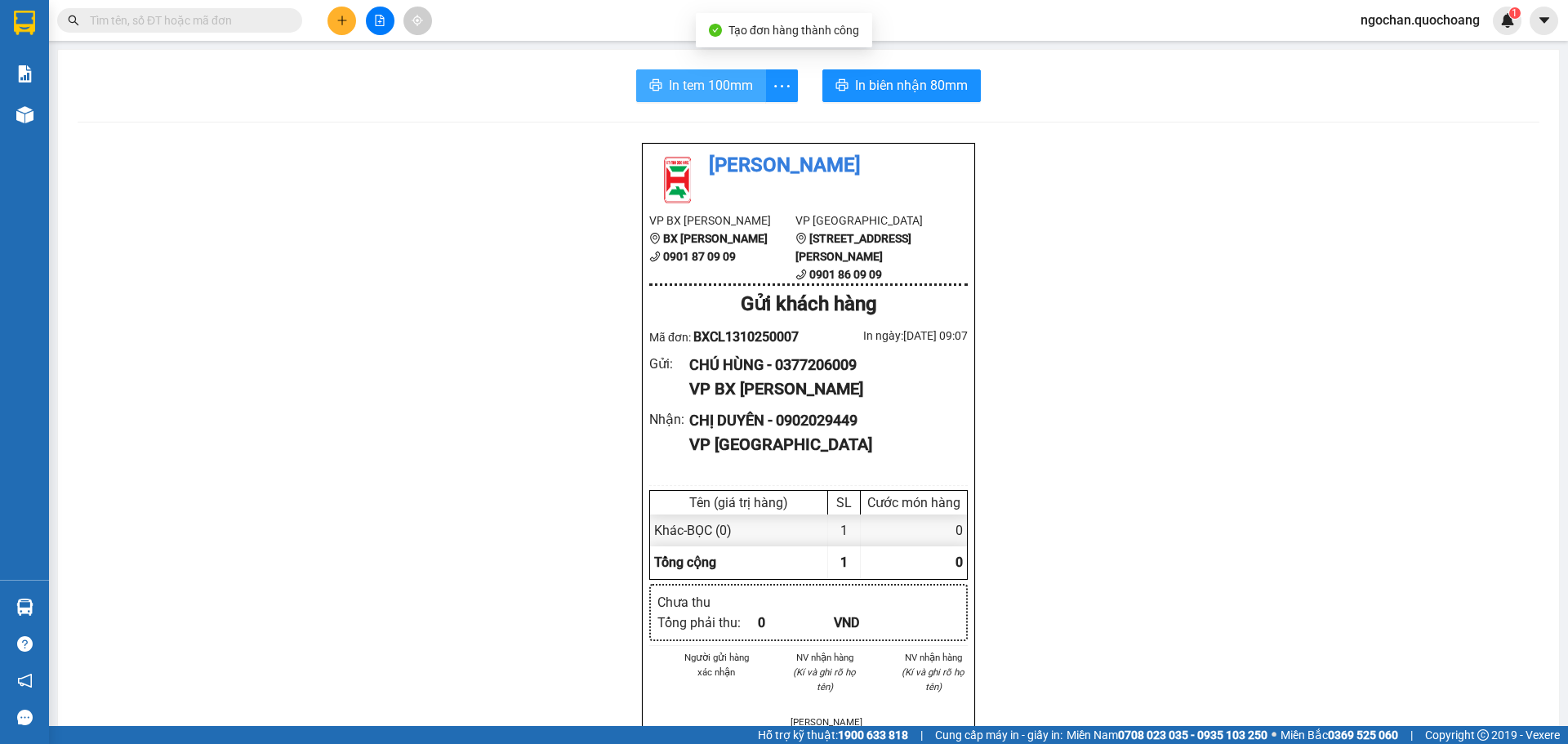
click at [688, 90] on span "In tem 100mm" at bounding box center [711, 85] width 84 height 21
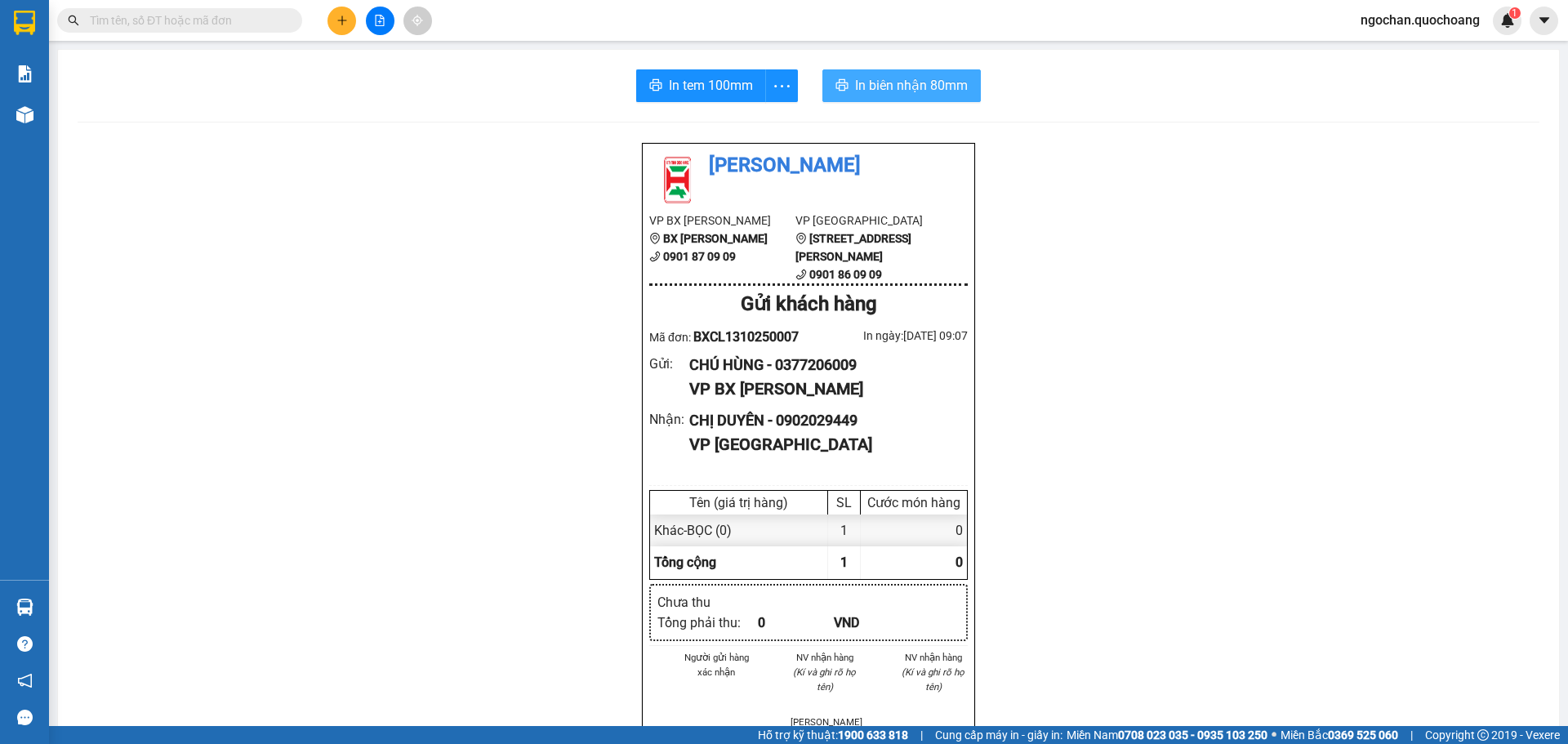
click at [890, 84] on span "In biên nhận 80mm" at bounding box center [911, 85] width 113 height 21
click at [722, 90] on span "In tem 100mm" at bounding box center [711, 85] width 84 height 21
click at [336, 21] on icon "plus" at bounding box center [342, 20] width 11 height 11
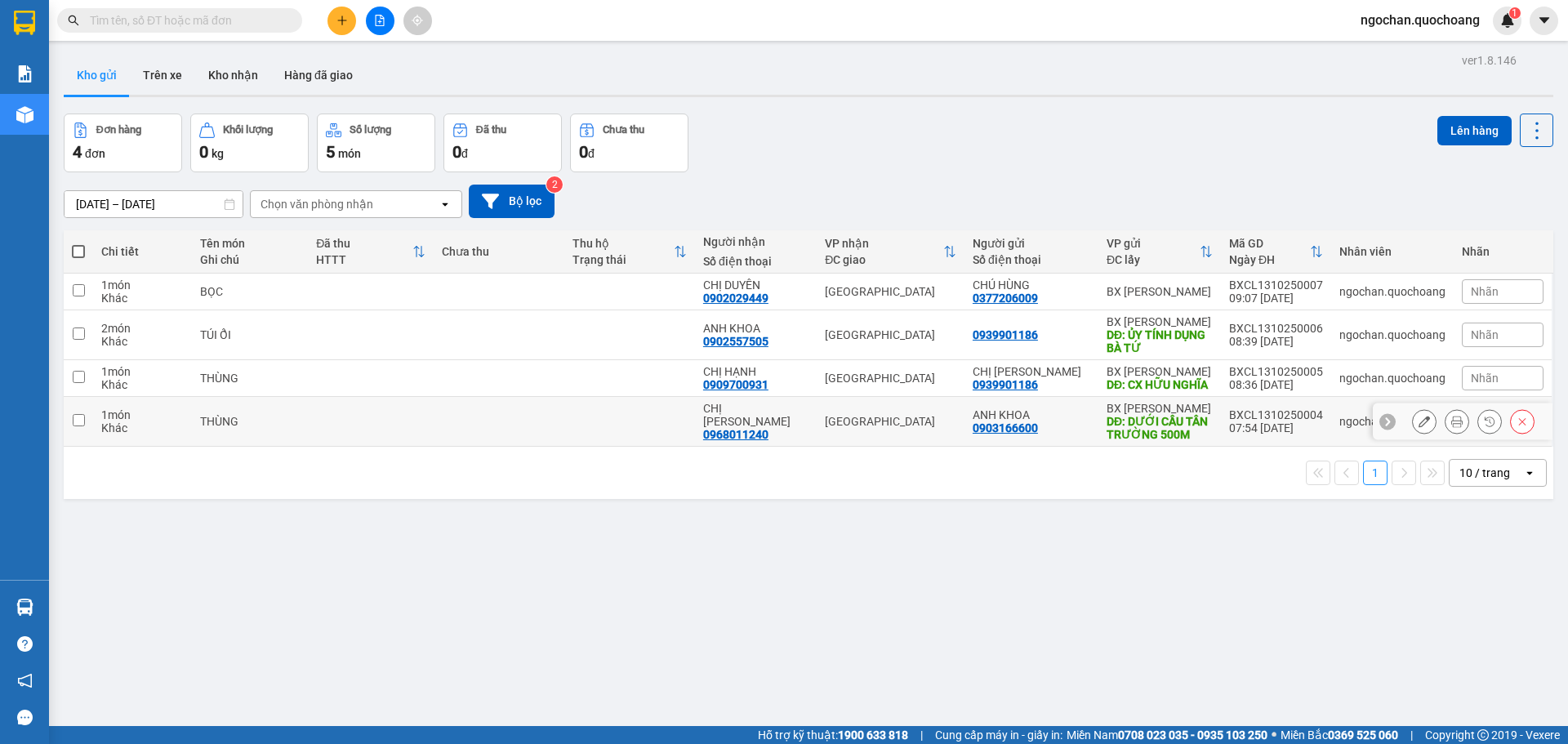
click at [75, 426] on input "checkbox" at bounding box center [79, 419] width 12 height 12
checkbox input "true"
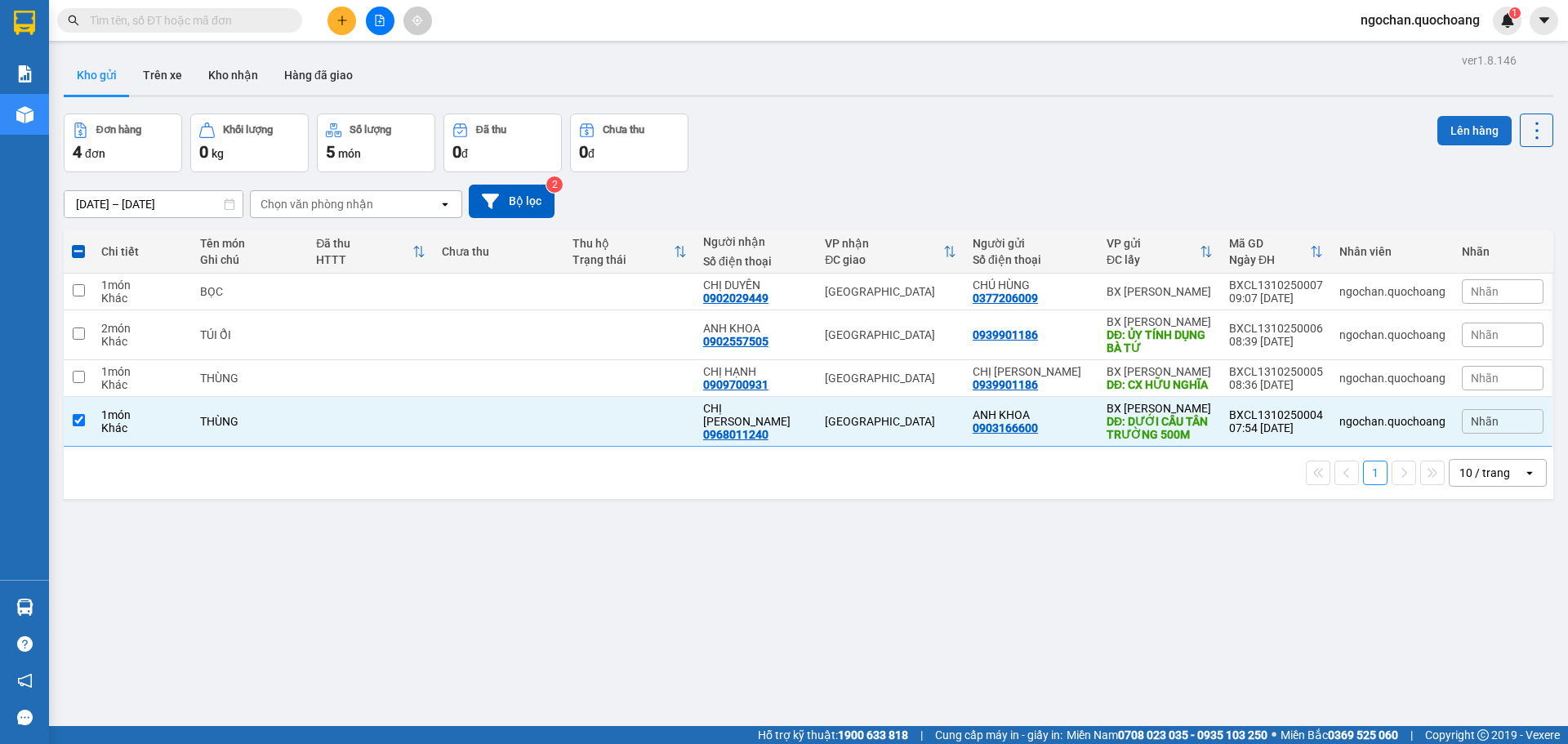
click at [1458, 131] on button "Lên hàng" at bounding box center [1474, 130] width 74 height 29
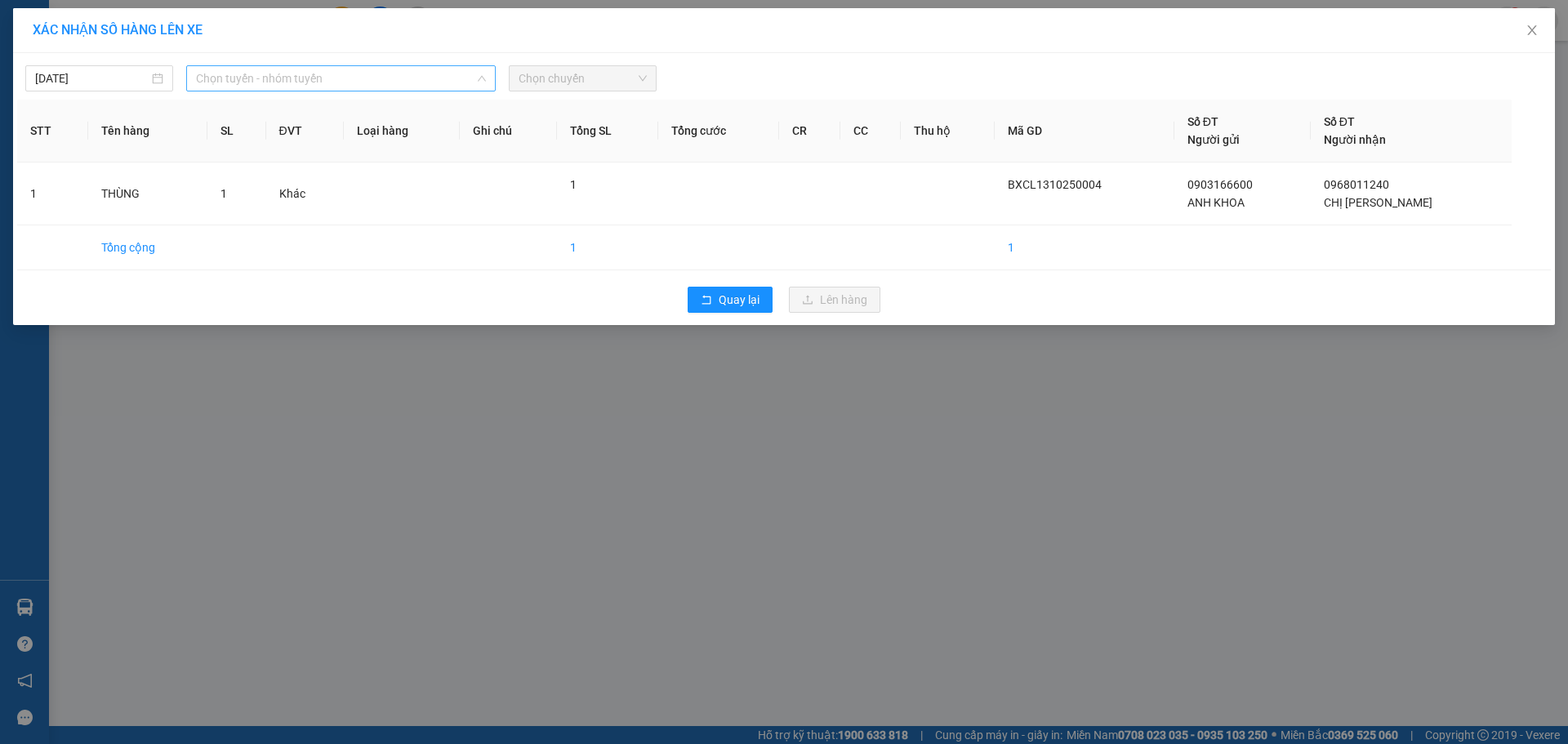
click at [482, 69] on span "Chọn tuyến - nhóm tuyến" at bounding box center [340, 79] width 289 height 25
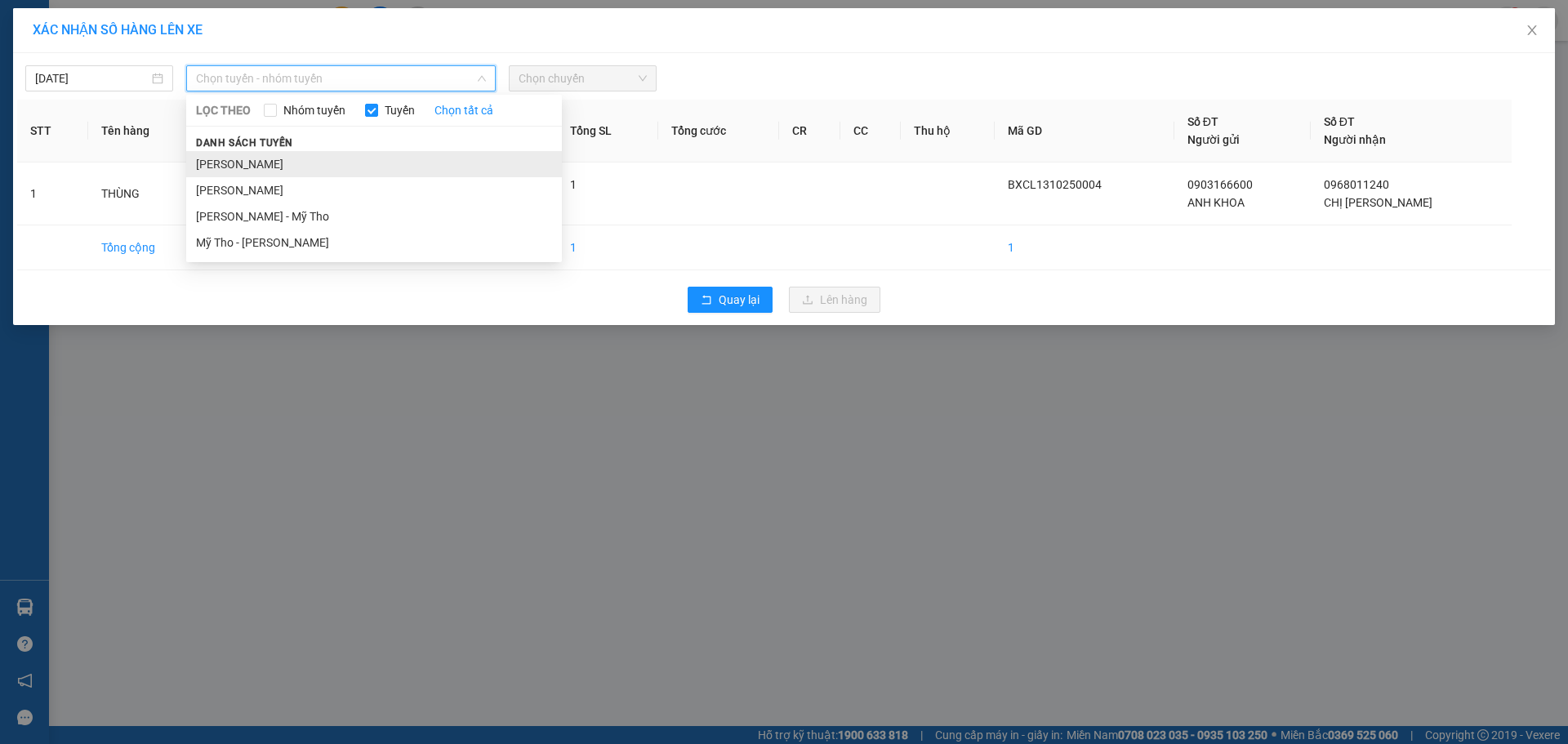
click at [347, 160] on li "Cao Lãnh - Hồ Chí Minh" at bounding box center [374, 164] width 376 height 27
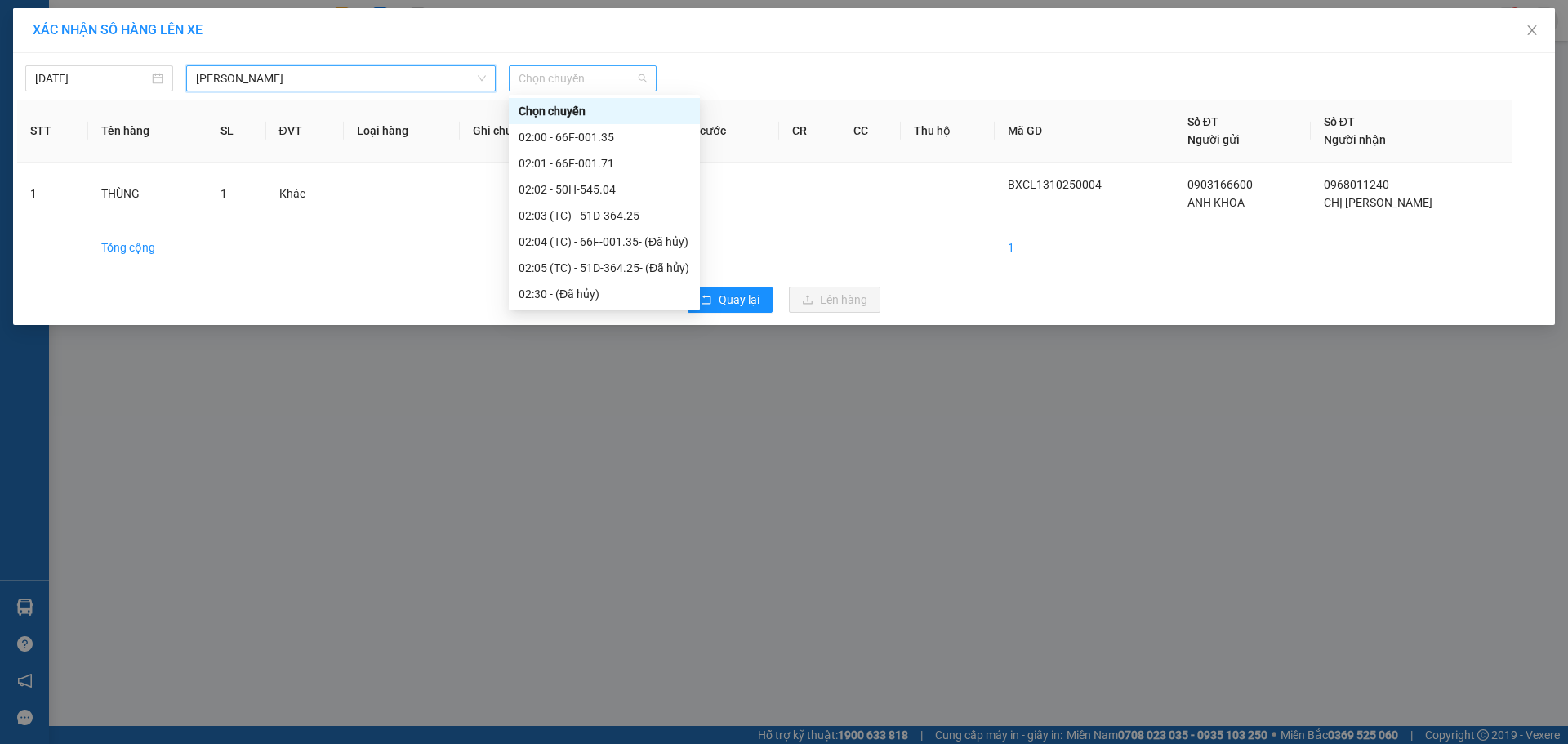
click at [643, 74] on span "Chọn chuyến" at bounding box center [582, 79] width 128 height 25
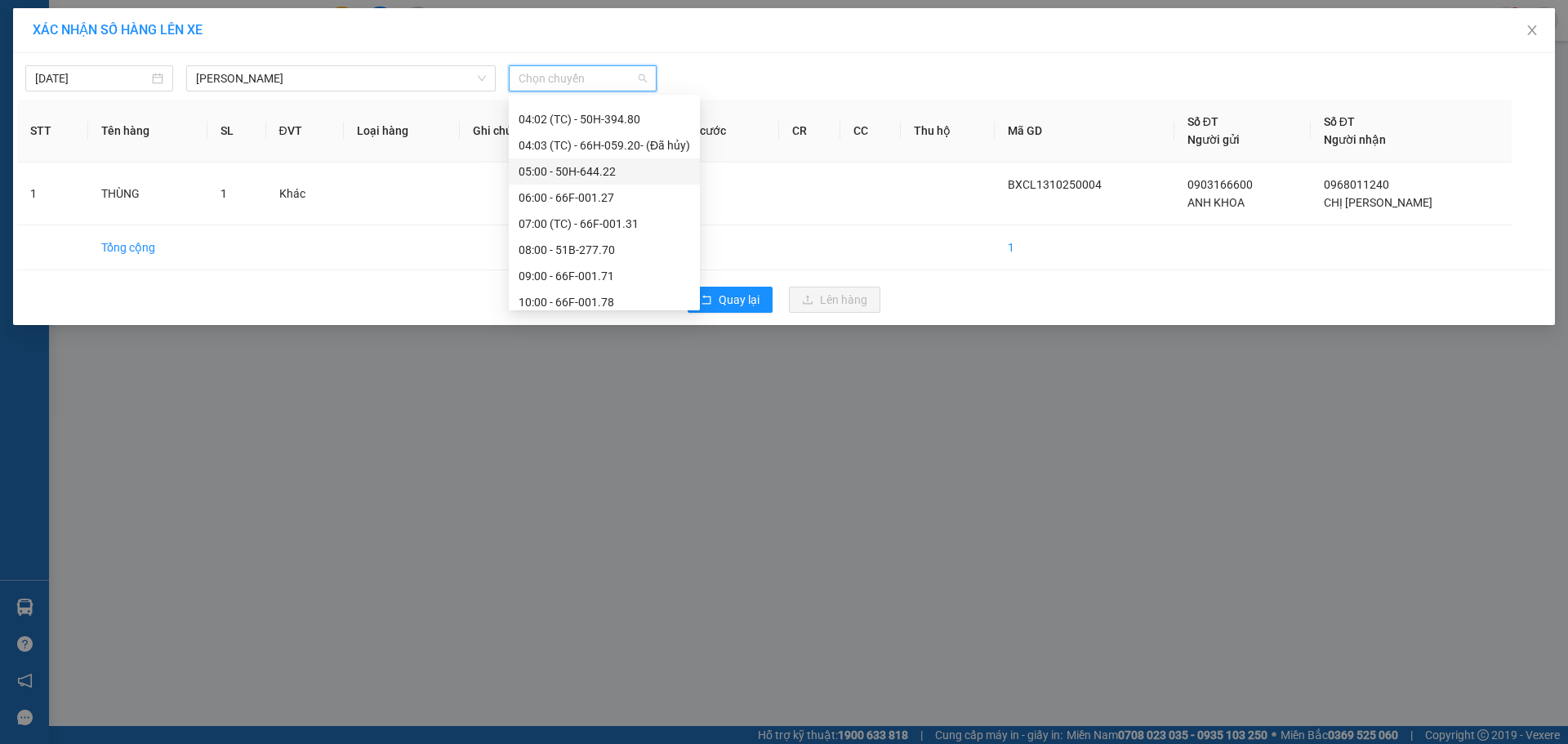
scroll to position [408, 0]
click at [614, 229] on div "08:00 - 51B-277.70" at bounding box center [604, 225] width 172 height 18
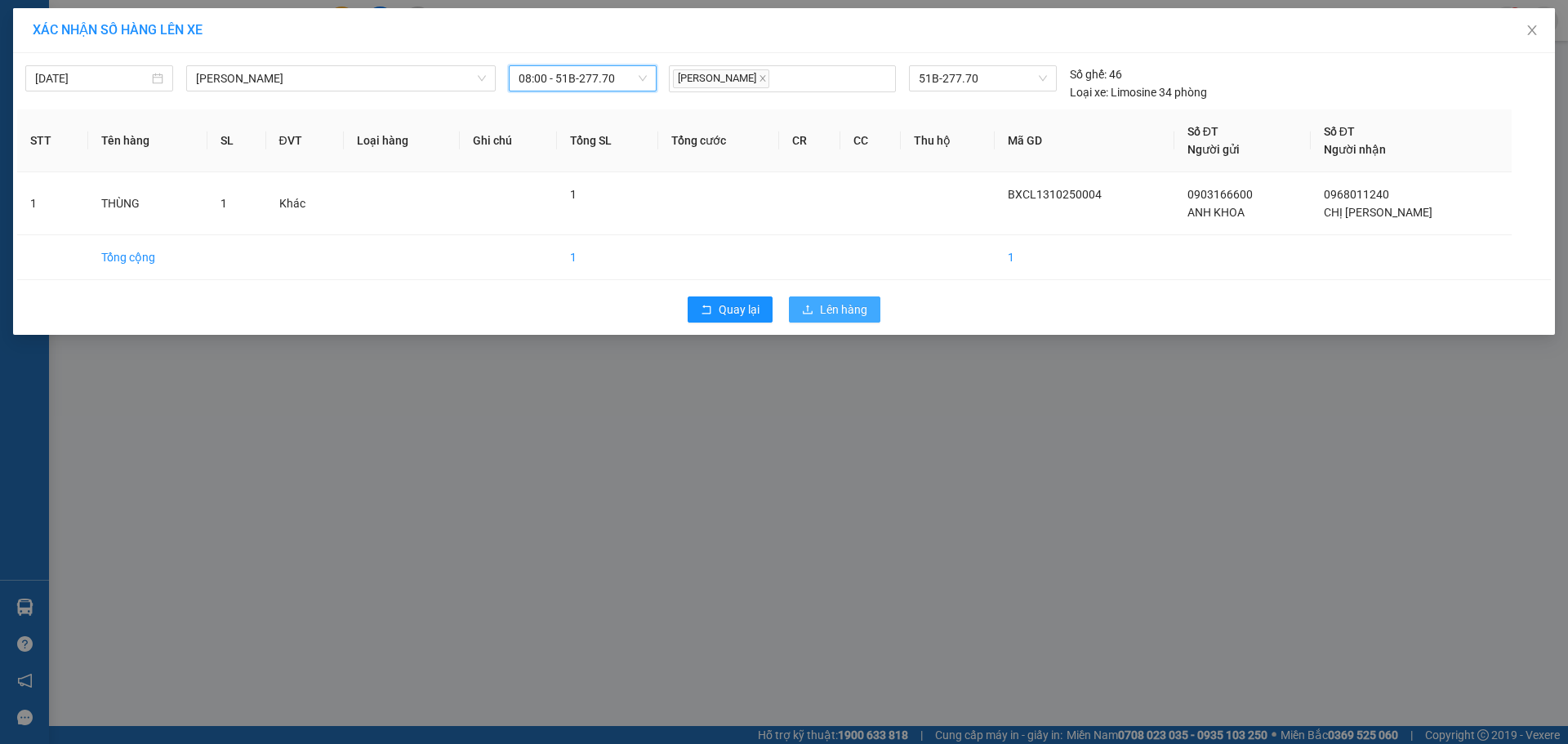
click at [843, 308] on span "Lên hàng" at bounding box center [844, 309] width 47 height 18
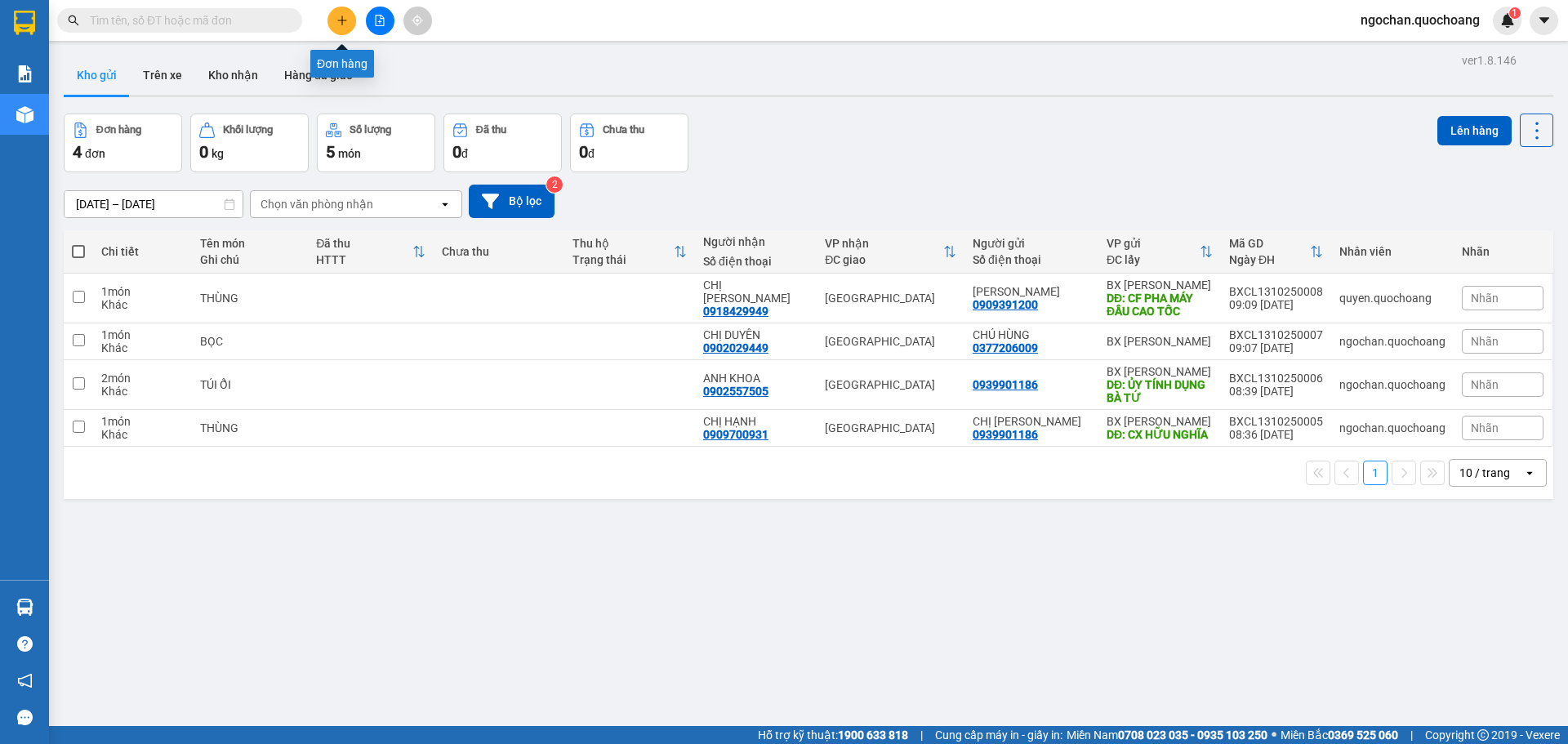
click at [353, 21] on button at bounding box center [342, 21] width 28 height 28
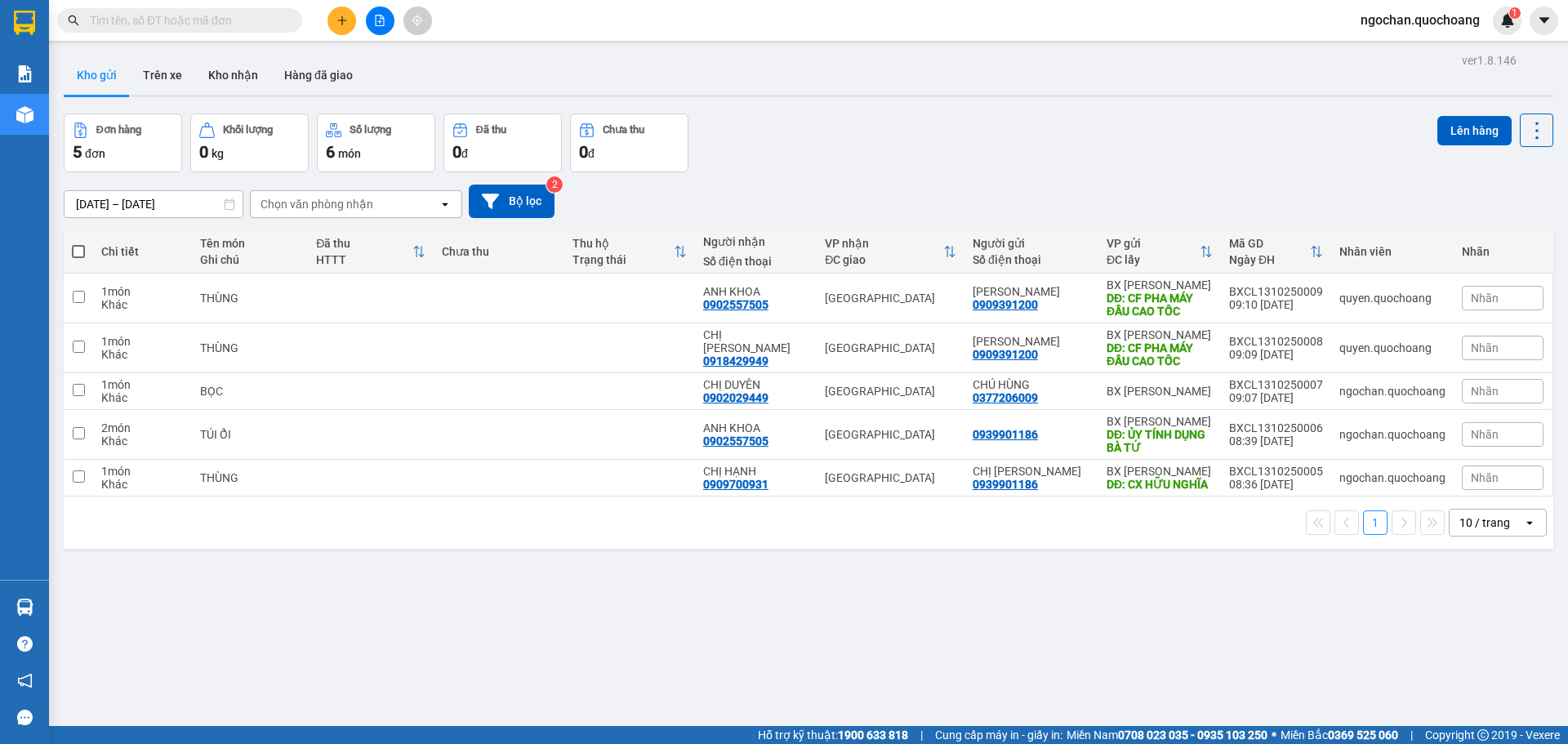
click at [1382, 19] on span "ngochan.quochoang" at bounding box center [1419, 20] width 145 height 21
click at [1393, 46] on span "Đăng xuất" at bounding box center [1427, 50] width 112 height 18
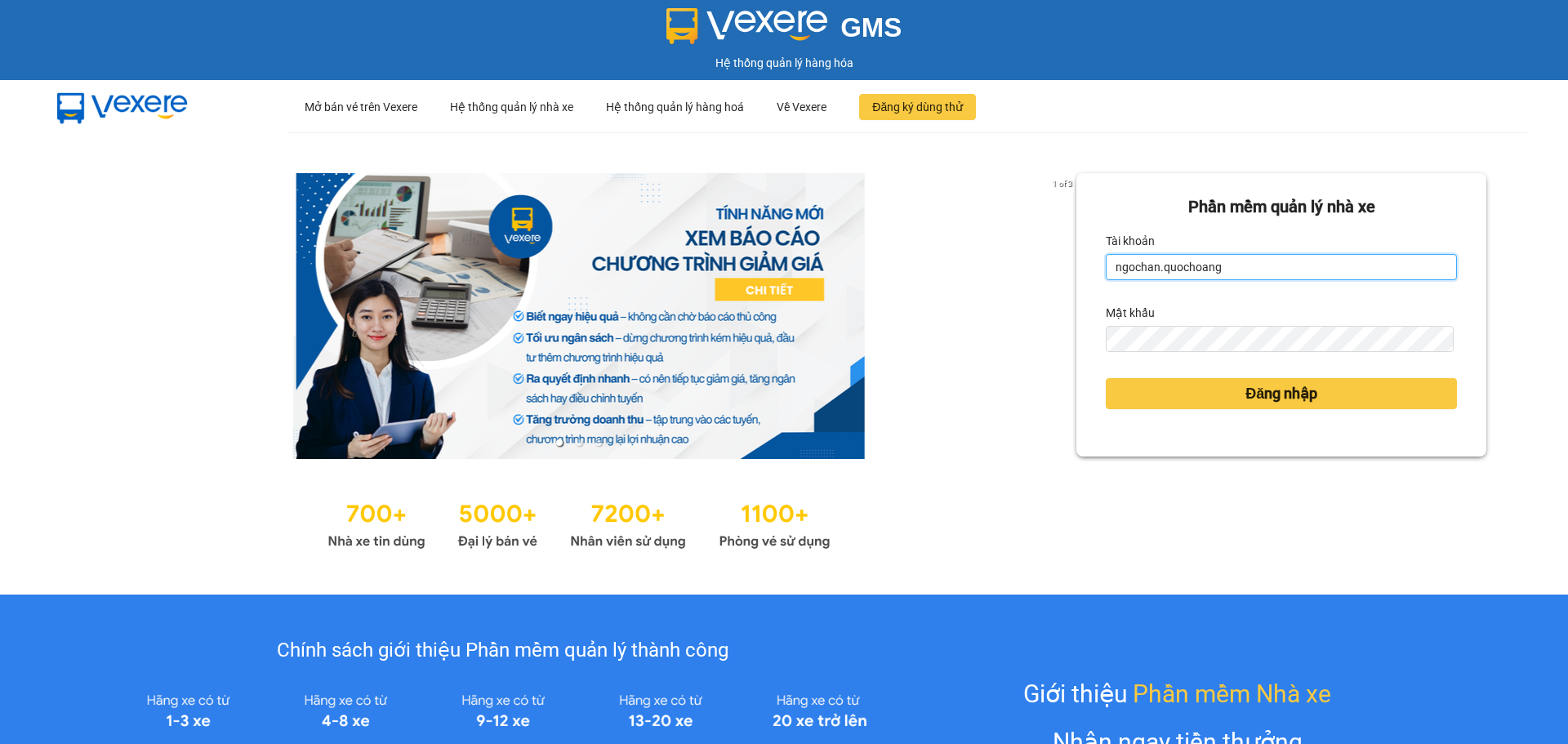
click at [1241, 275] on input "ngochan.quochoang" at bounding box center [1281, 268] width 351 height 27
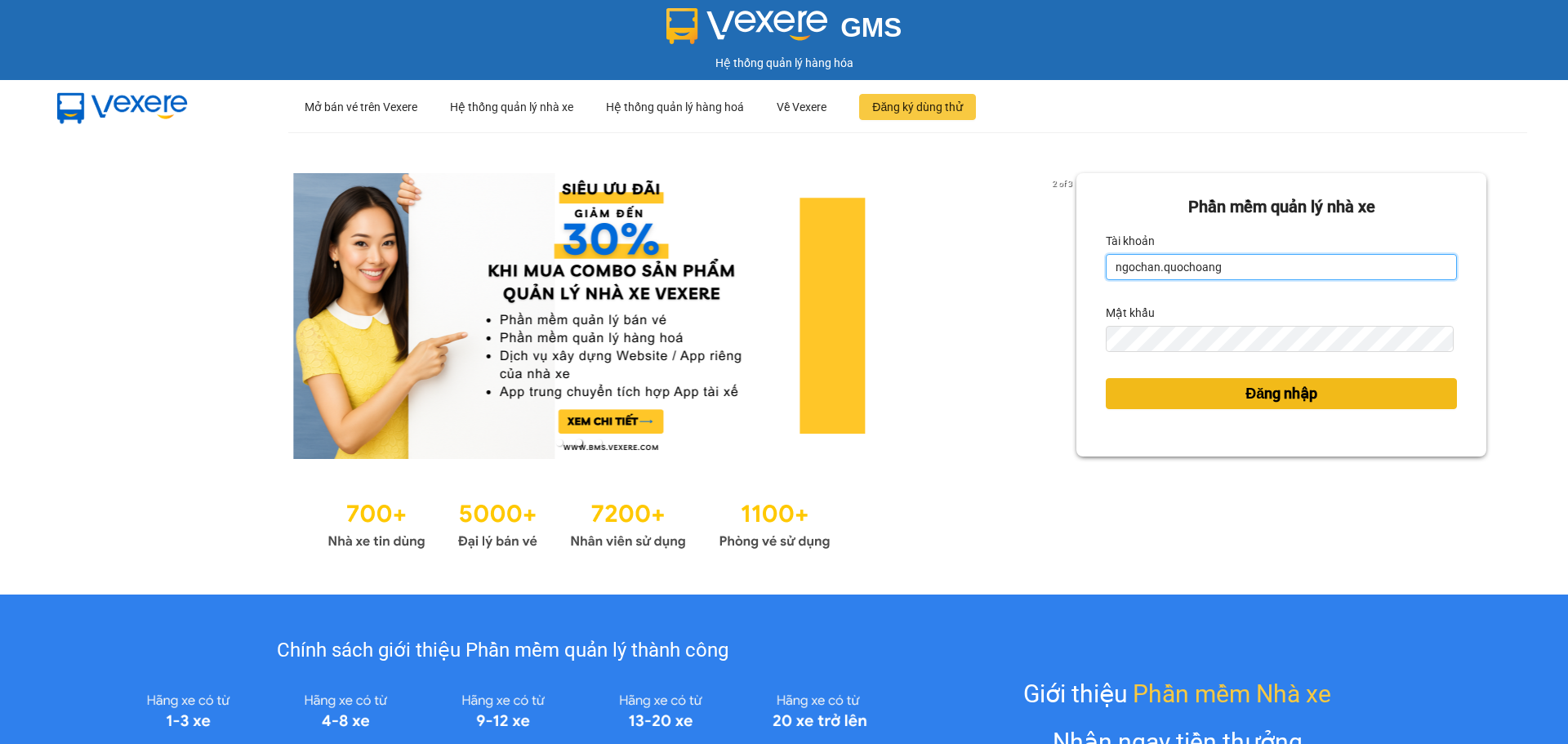
type input "vy.quochoang"
click at [1175, 388] on button "Đăng nhập" at bounding box center [1281, 393] width 351 height 31
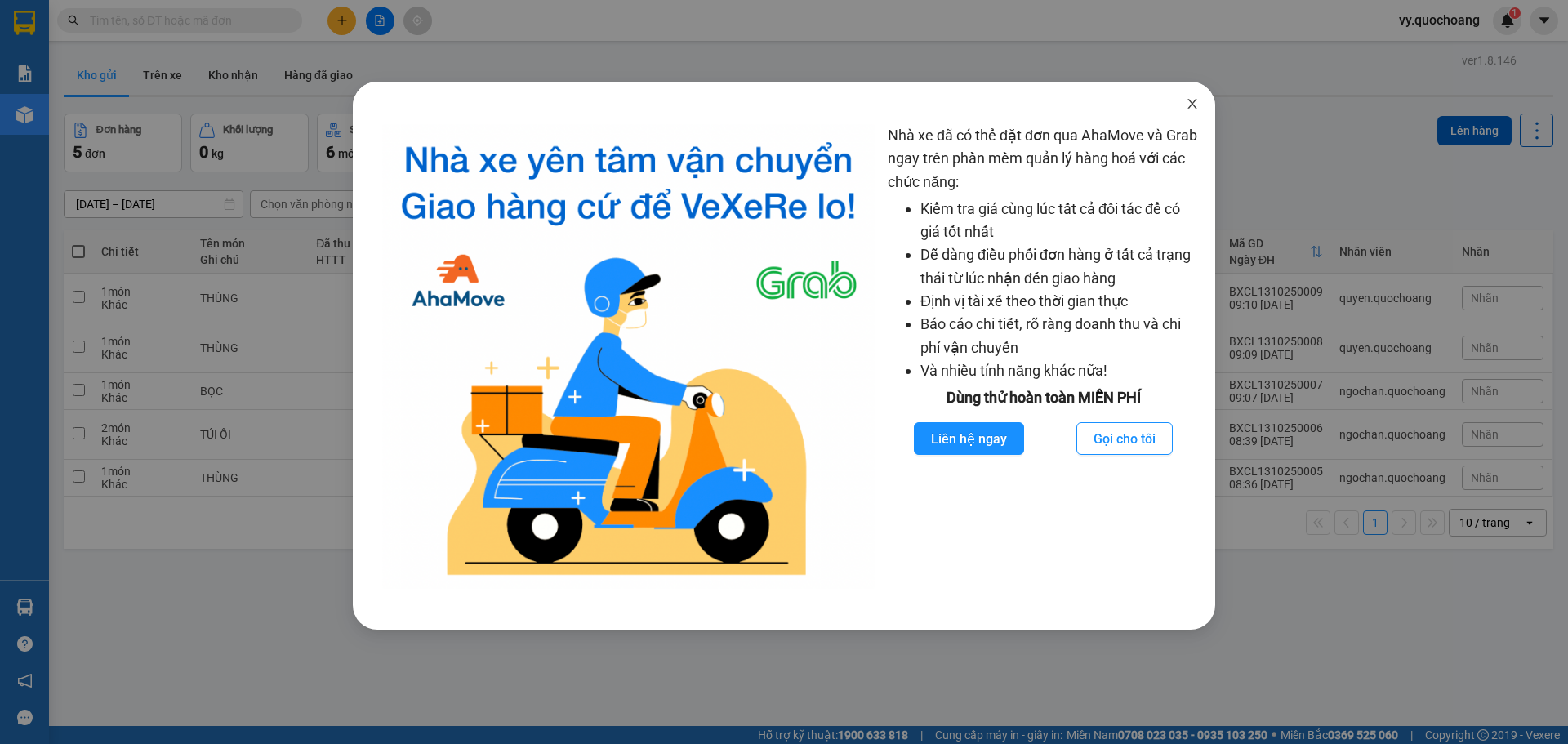
click at [1188, 102] on icon "close" at bounding box center [1192, 103] width 13 height 13
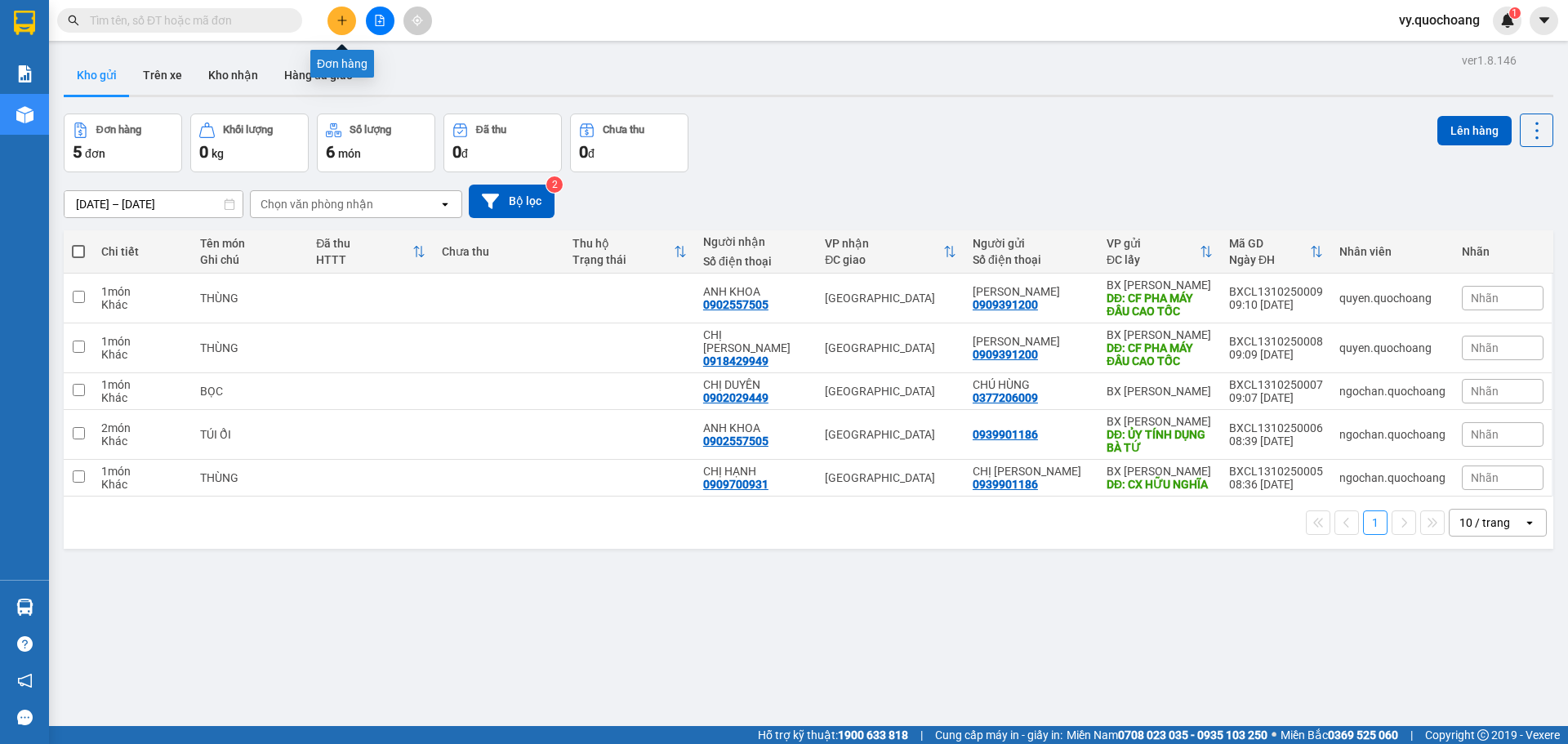
click at [334, 16] on button at bounding box center [342, 21] width 28 height 28
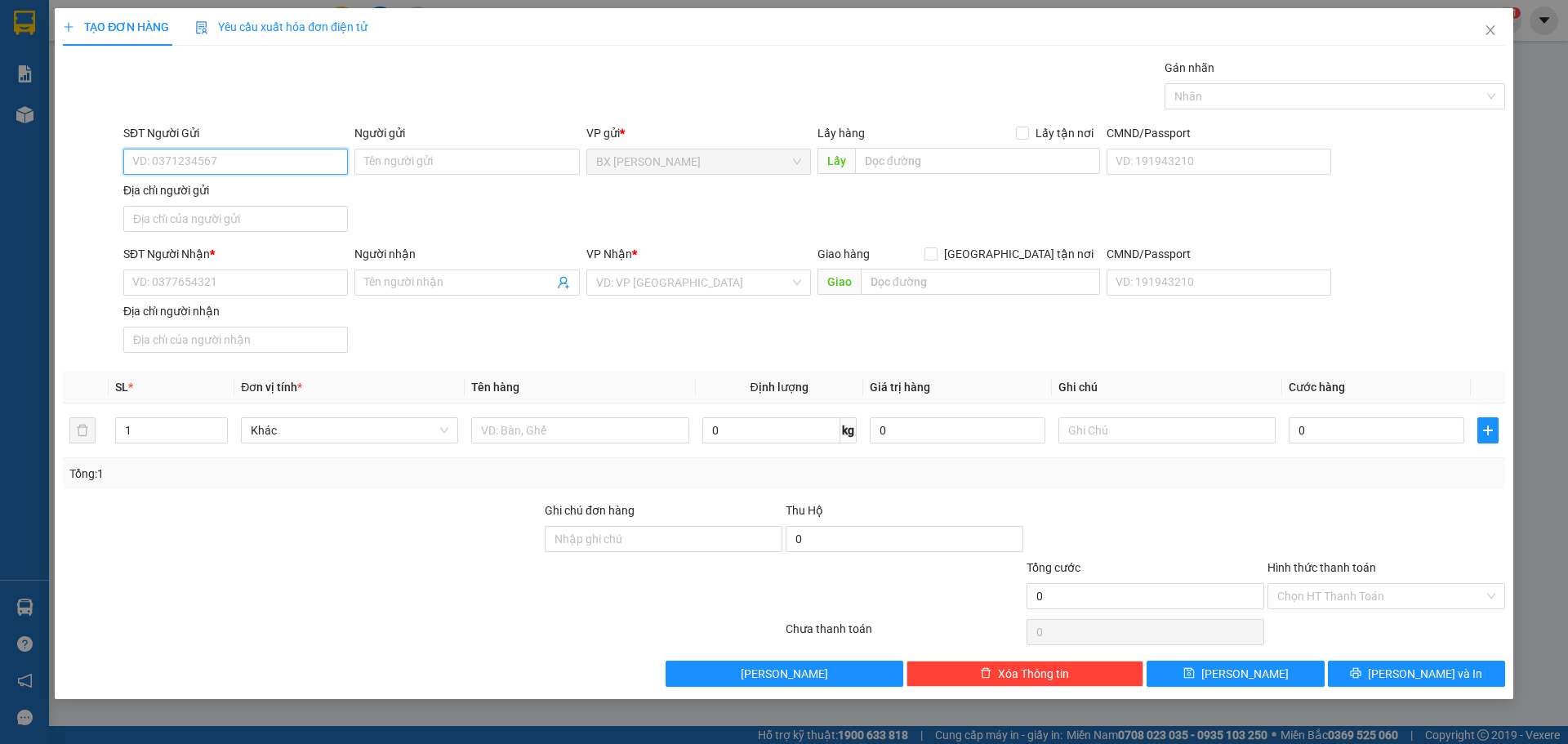
click at [219, 158] on input "SĐT Người Gửi" at bounding box center [235, 162] width 225 height 27
type input "0931727625"
click at [280, 200] on div "0931727625 - CHỊ PHƯỢNG" at bounding box center [235, 194] width 205 height 18
type input "CHỊ PHƯỢNG"
type input "0931727625"
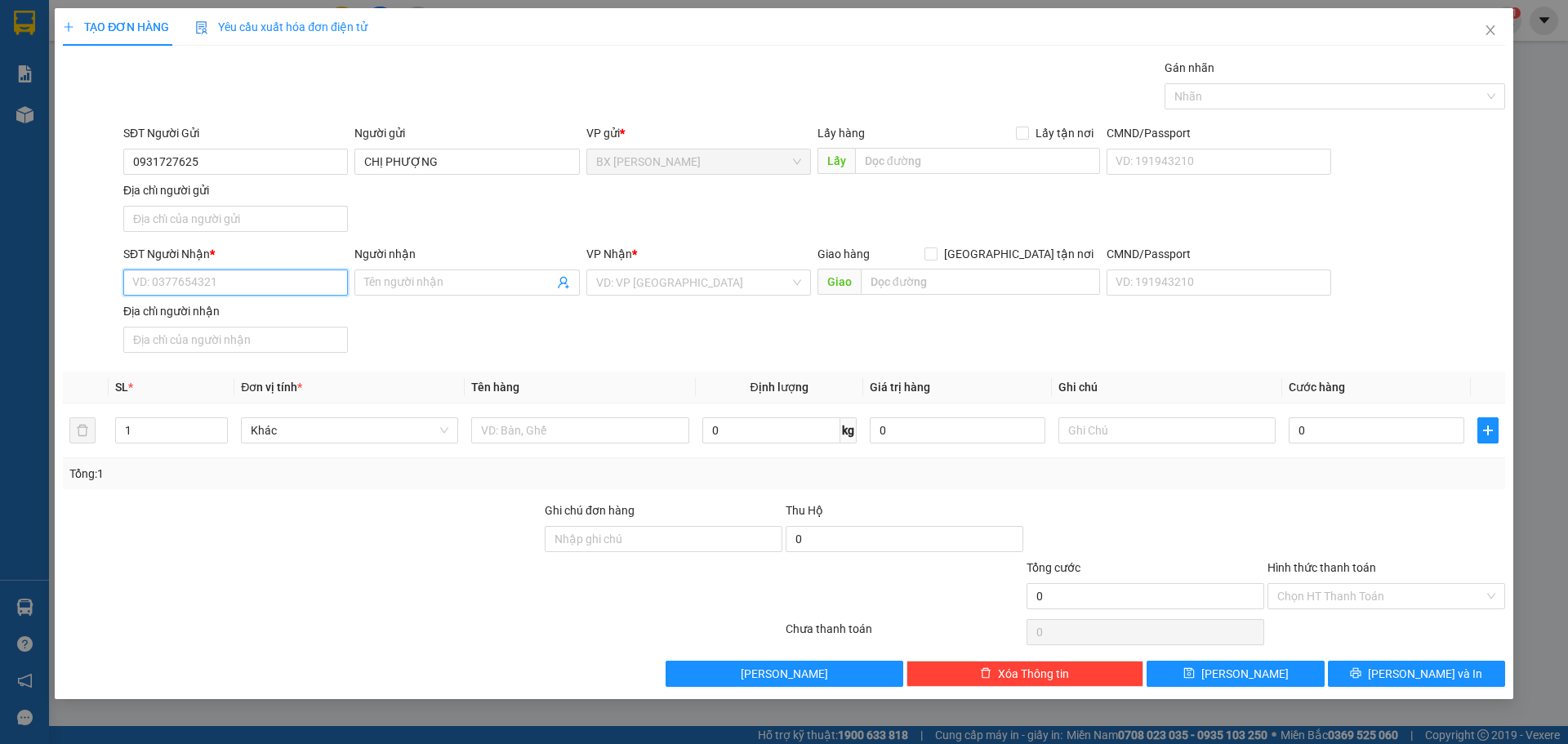
click at [258, 295] on input "SĐT Người Nhận *" at bounding box center [235, 283] width 225 height 27
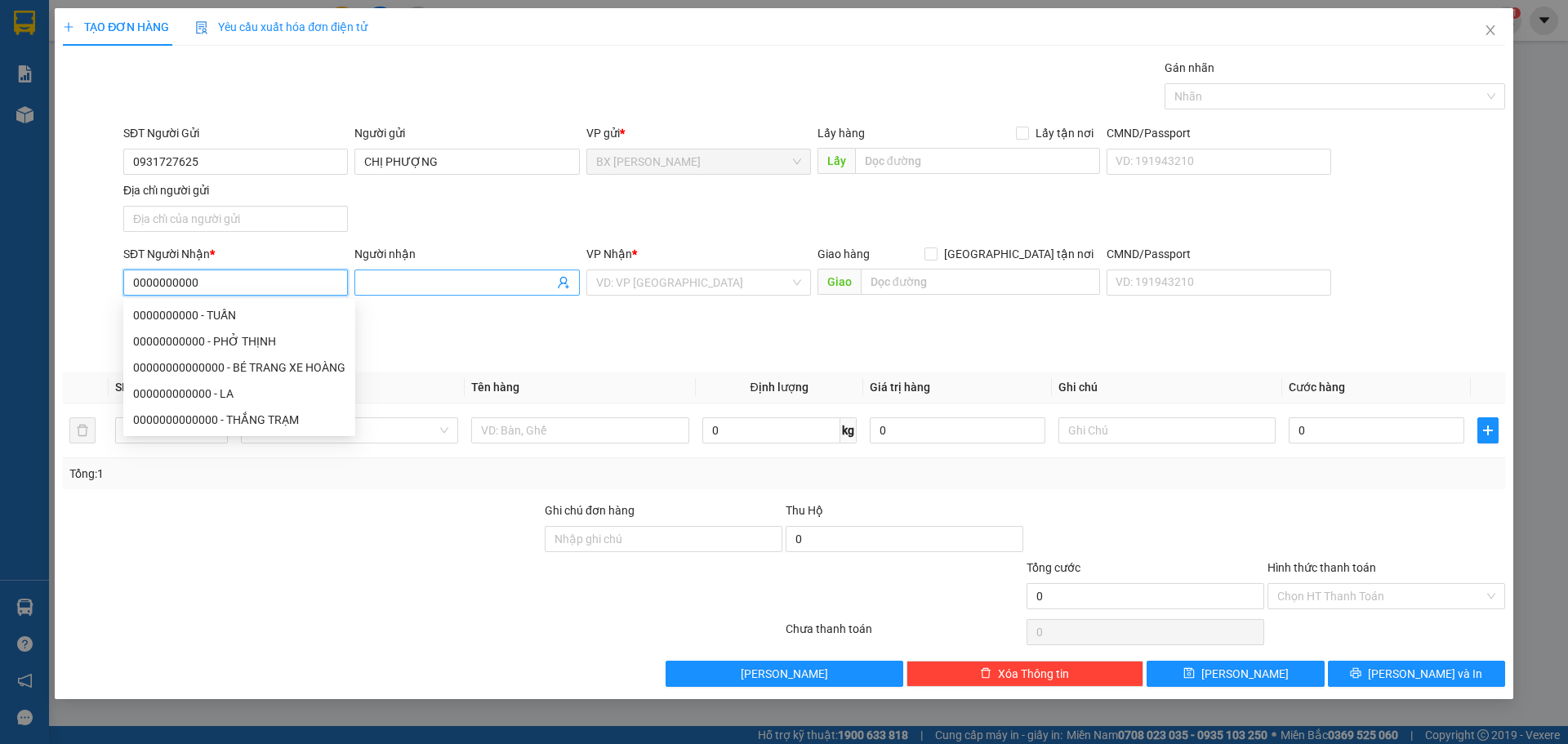
type input "0000000000"
click at [478, 277] on input "Người nhận" at bounding box center [458, 282] width 189 height 18
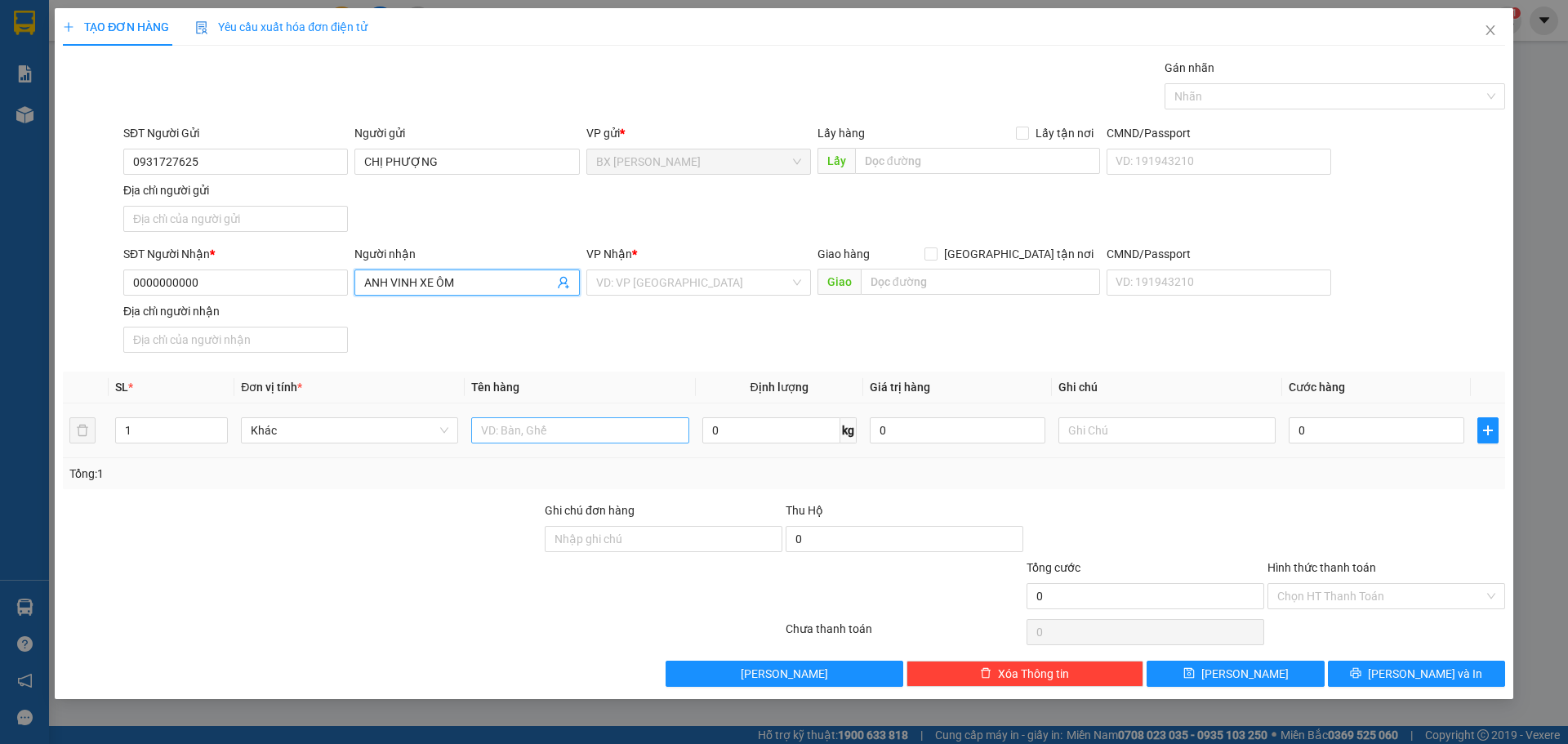
type input "ANH VINH XE ÔM"
drag, startPoint x: 520, startPoint y: 430, endPoint x: 510, endPoint y: 407, distance: 25.1
click at [520, 423] on input "text" at bounding box center [579, 431] width 217 height 27
click at [792, 287] on div "VD: VP Sài Gòn" at bounding box center [699, 283] width 225 height 27
type input "THÙNG"
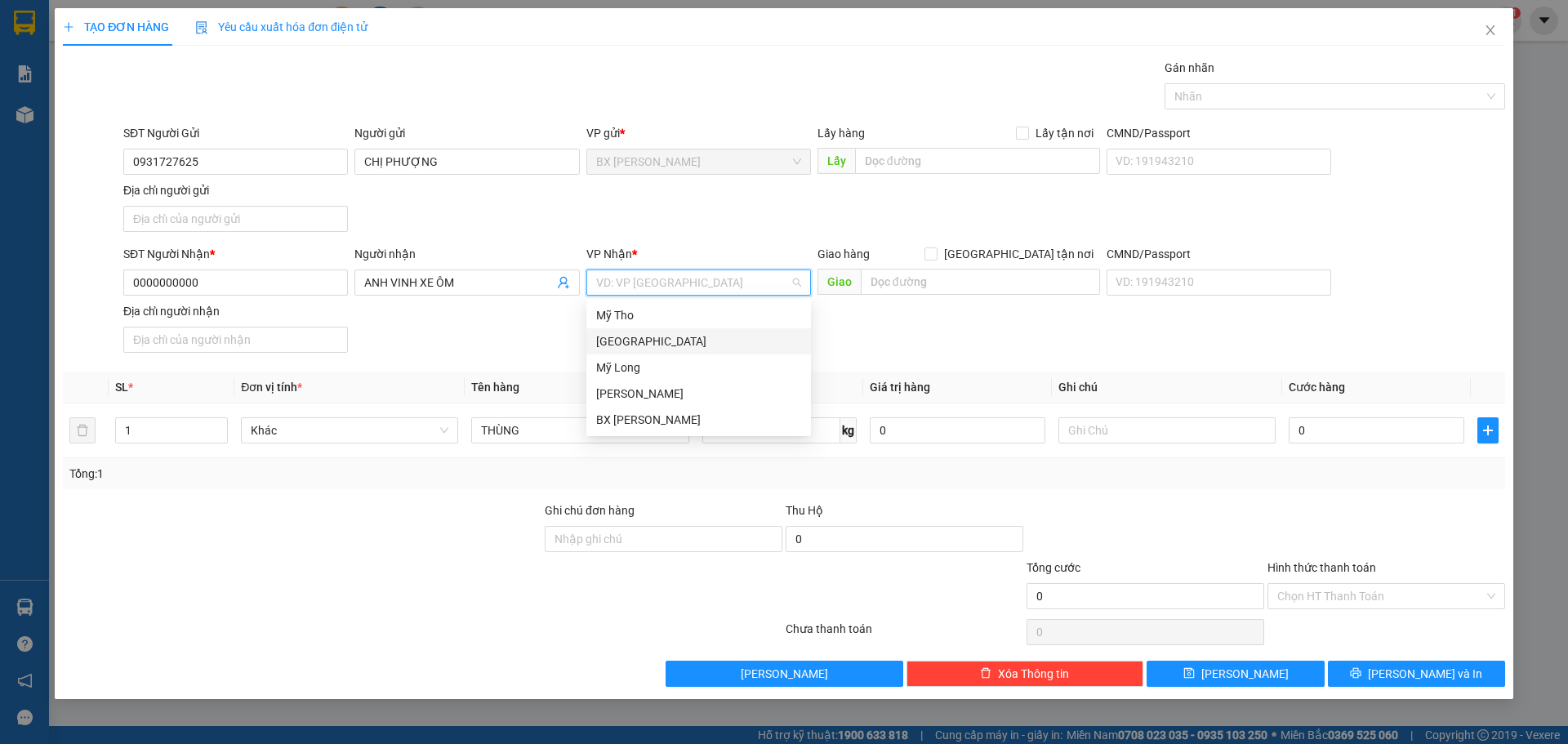
click at [704, 352] on div "[GEOGRAPHIC_DATA]" at bounding box center [699, 342] width 225 height 27
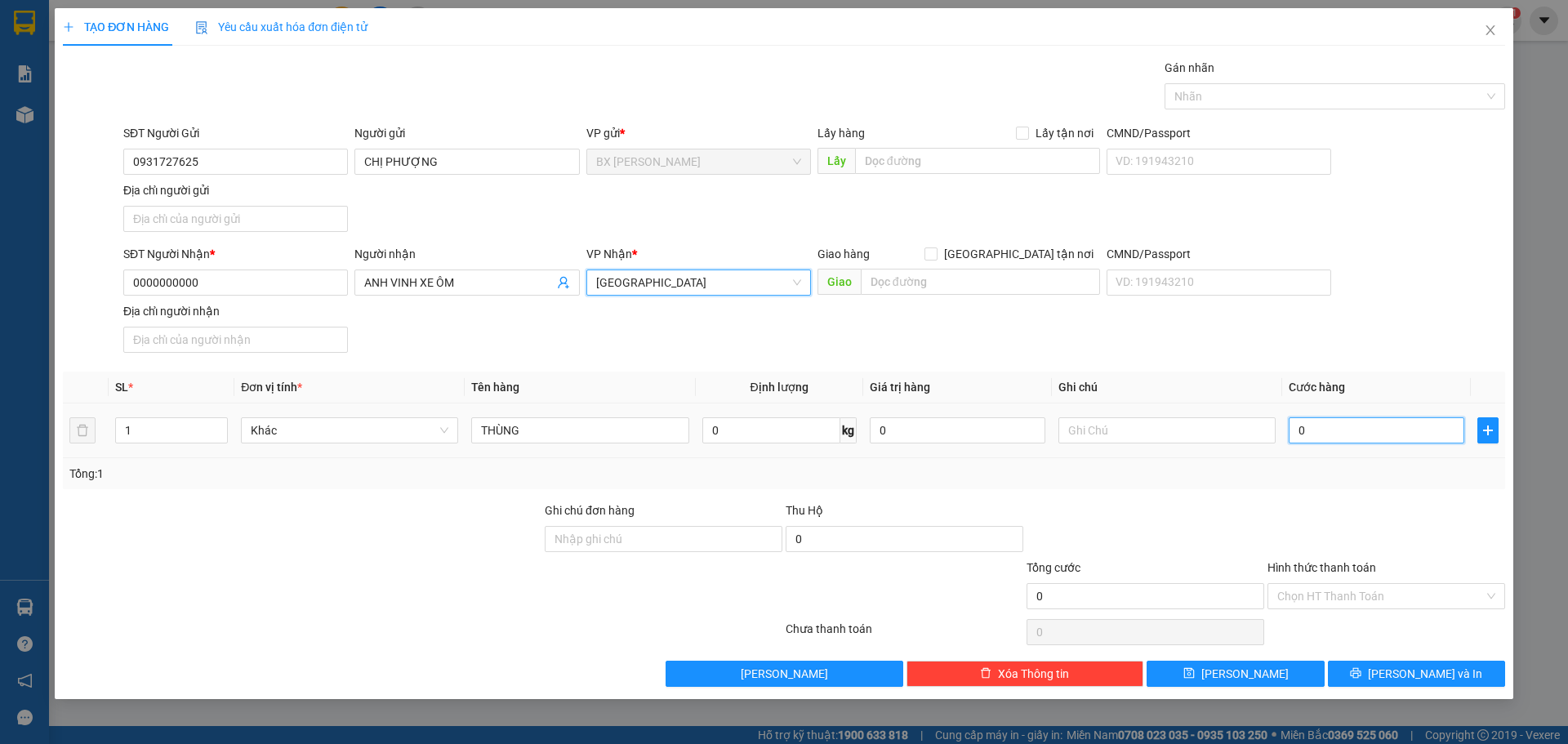
click at [1370, 429] on input "0" at bounding box center [1375, 431] width 176 height 27
type input "4"
type input "40"
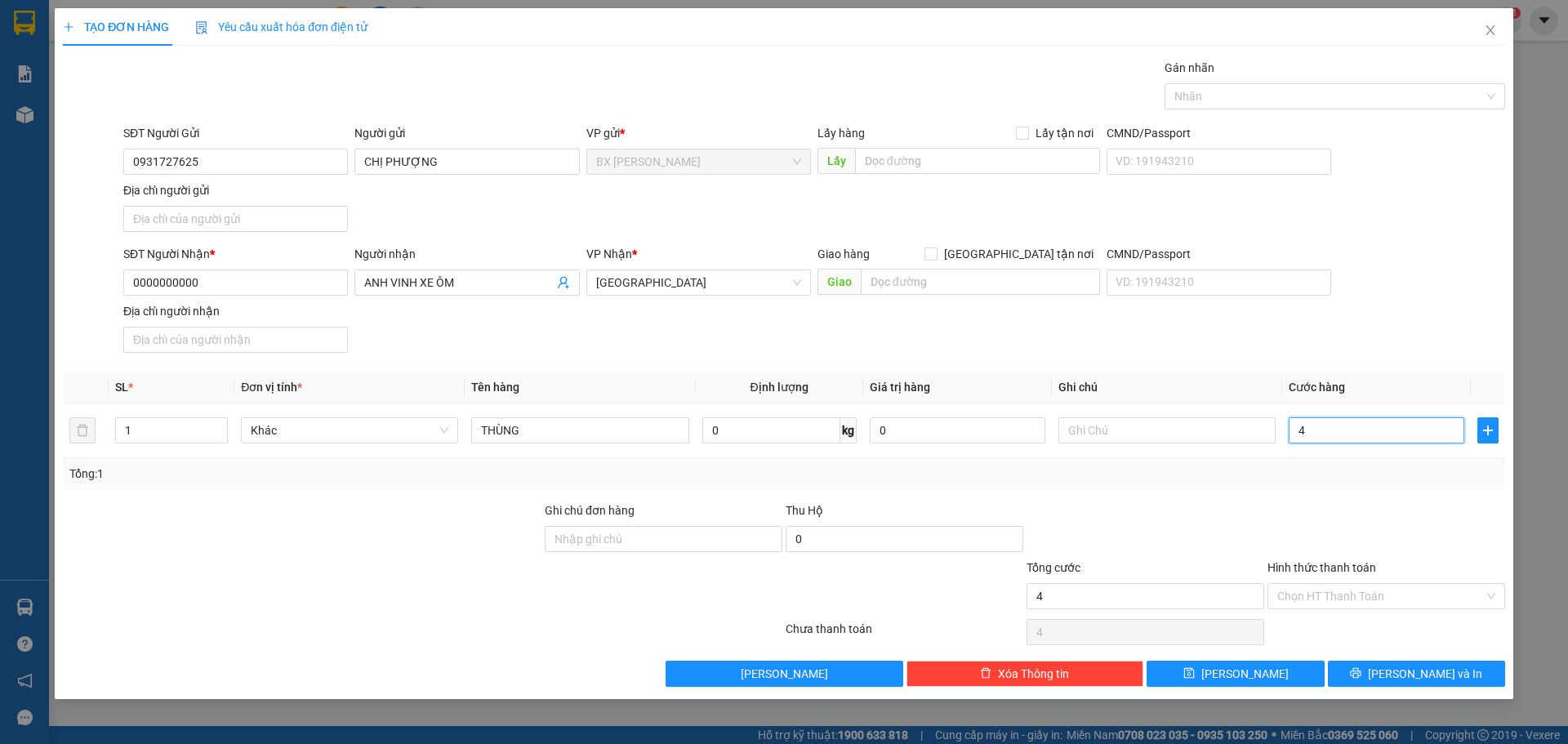
type input "40"
type input "400"
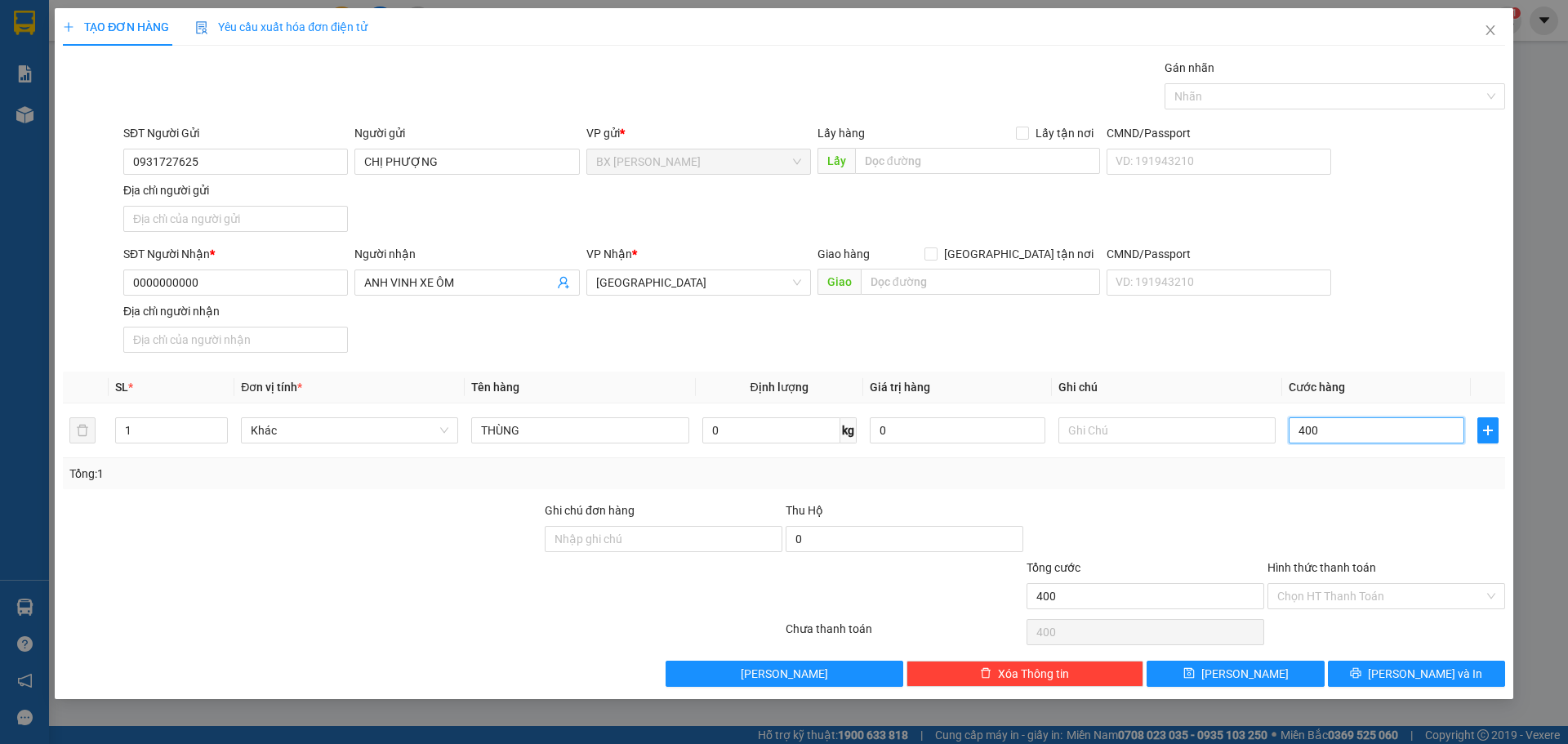
type input "4.000"
type input "40.000"
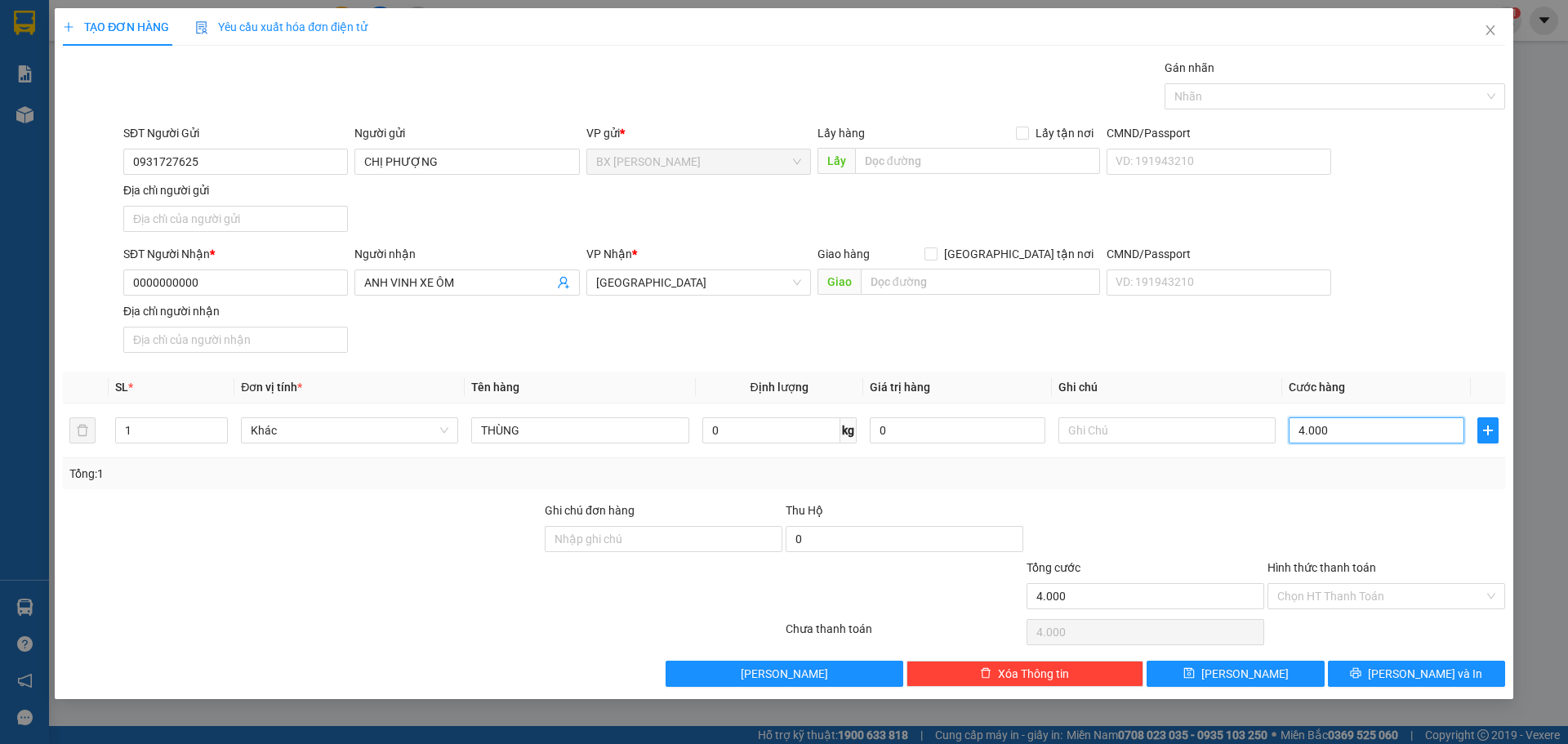
type input "40.000"
click at [1411, 590] on input "Hình thức thanh toán" at bounding box center [1380, 596] width 207 height 25
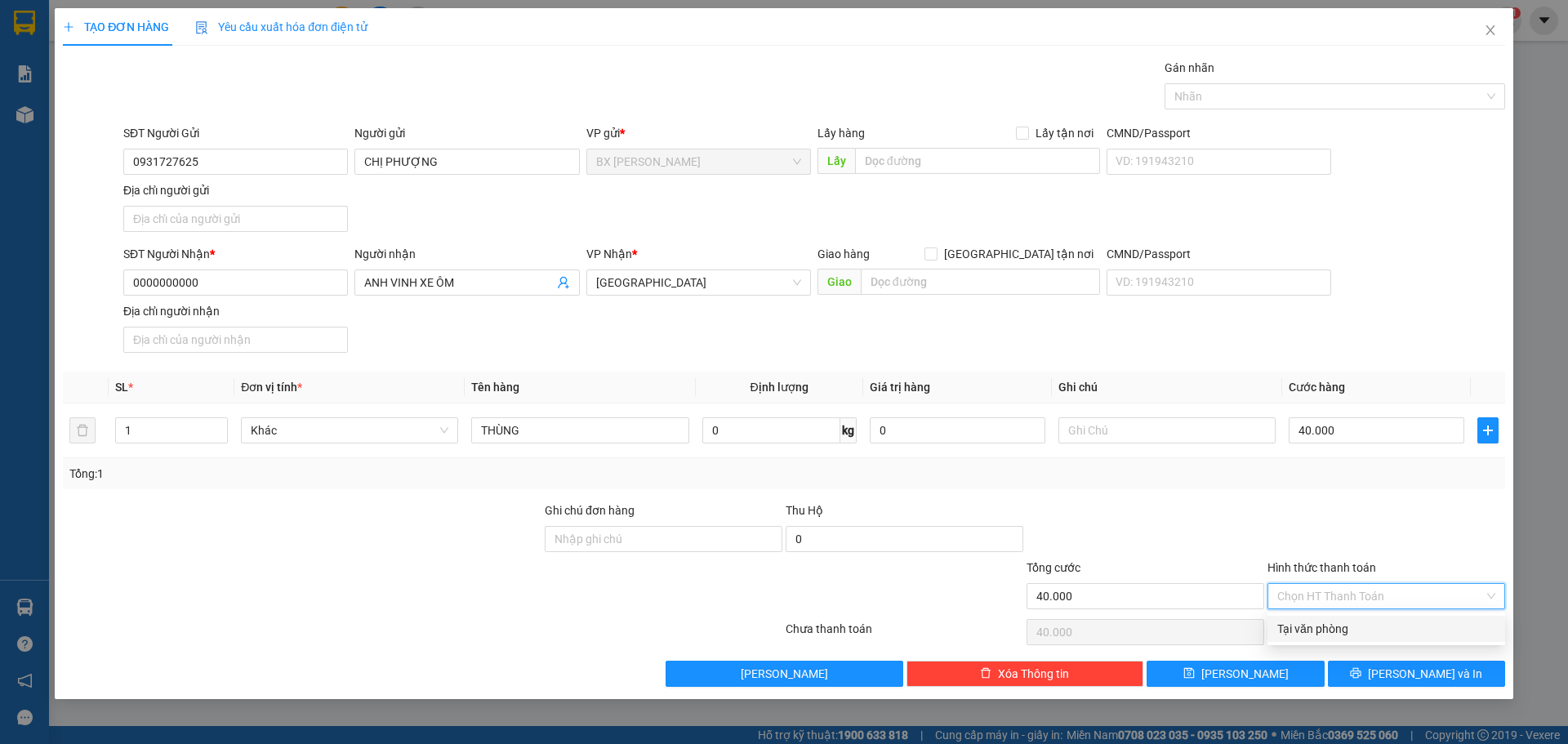
click at [1407, 627] on div "Tại văn phòng" at bounding box center [1386, 628] width 218 height 18
type input "0"
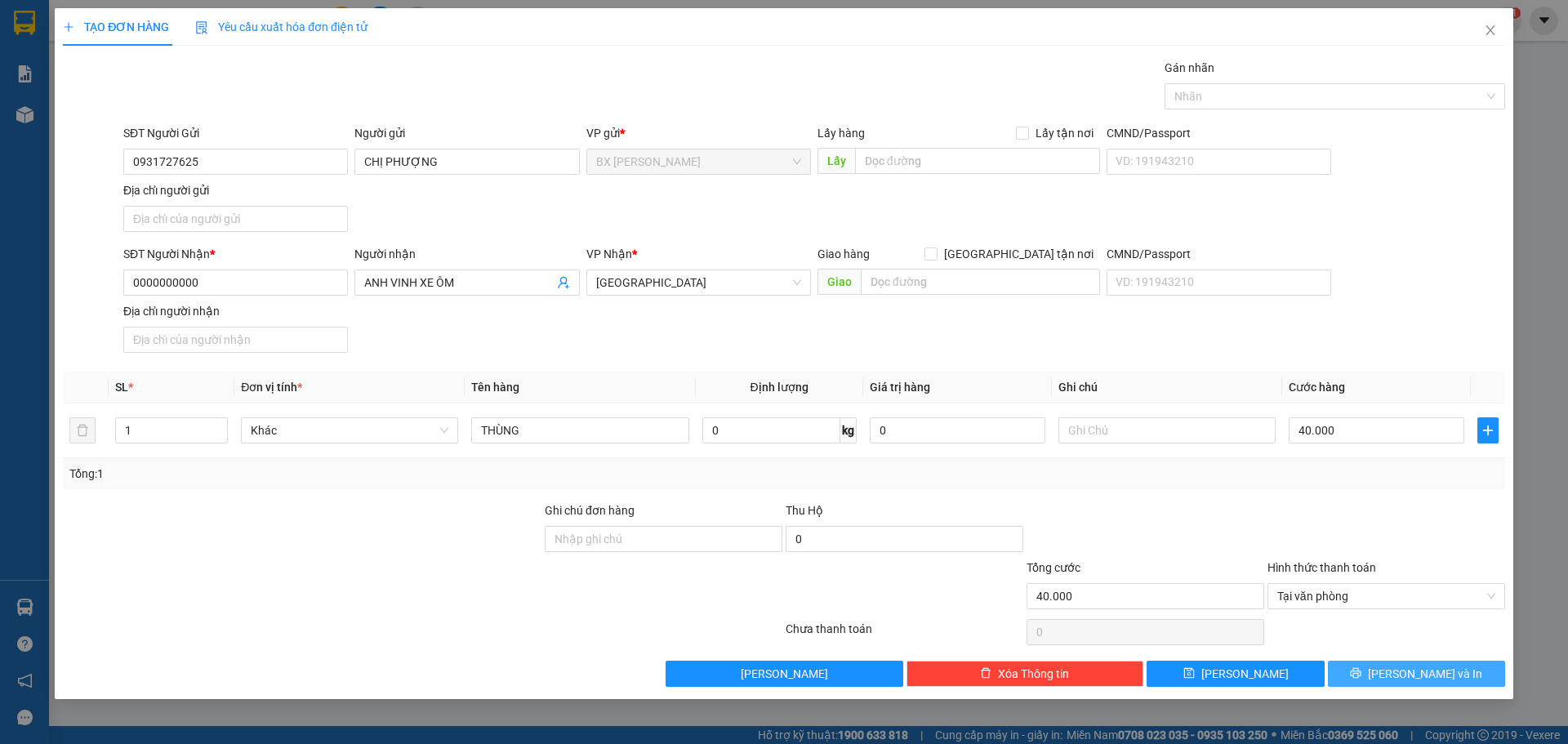
click at [1415, 669] on span "Lưu và In" at bounding box center [1425, 673] width 114 height 18
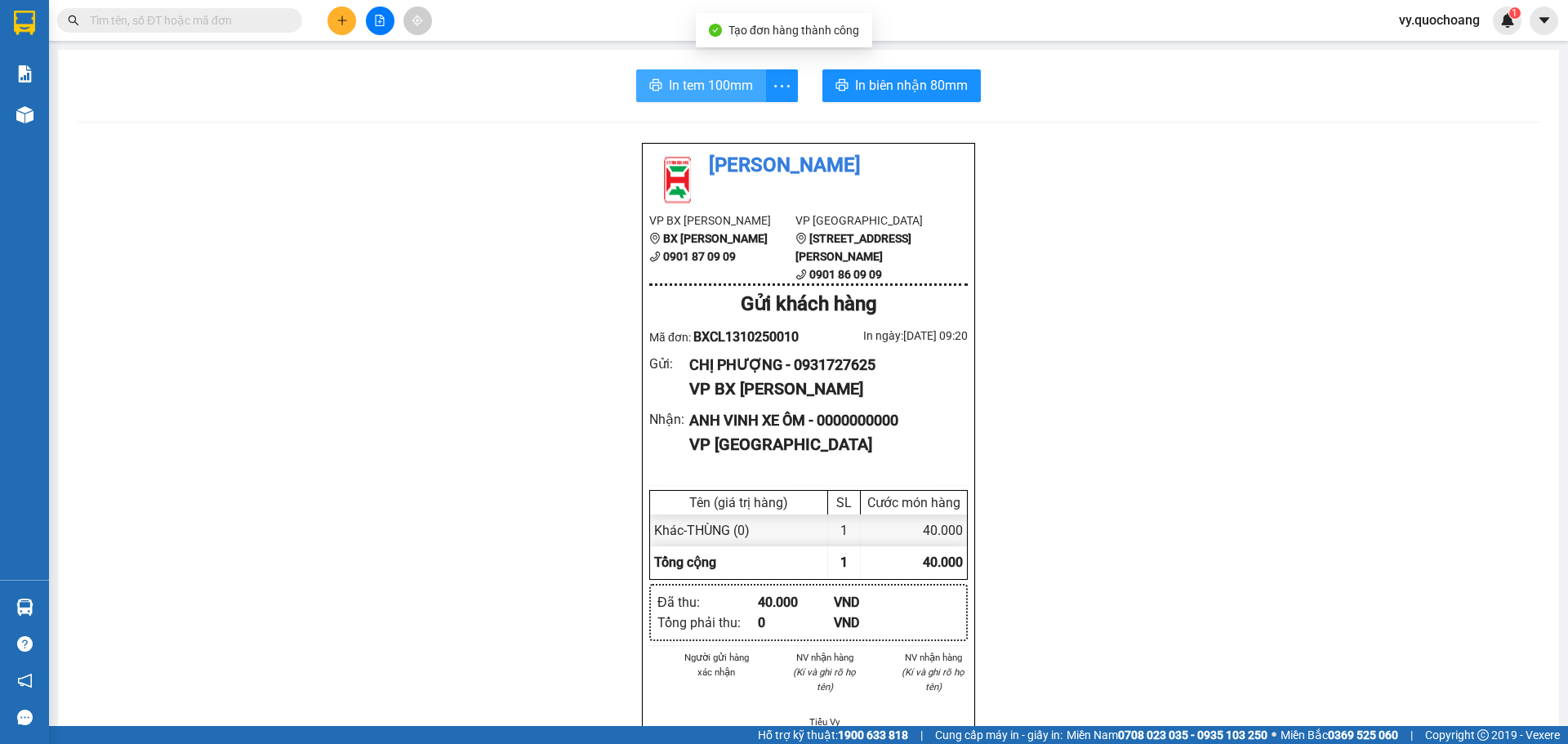
click at [721, 87] on span "In tem 100mm" at bounding box center [711, 85] width 84 height 21
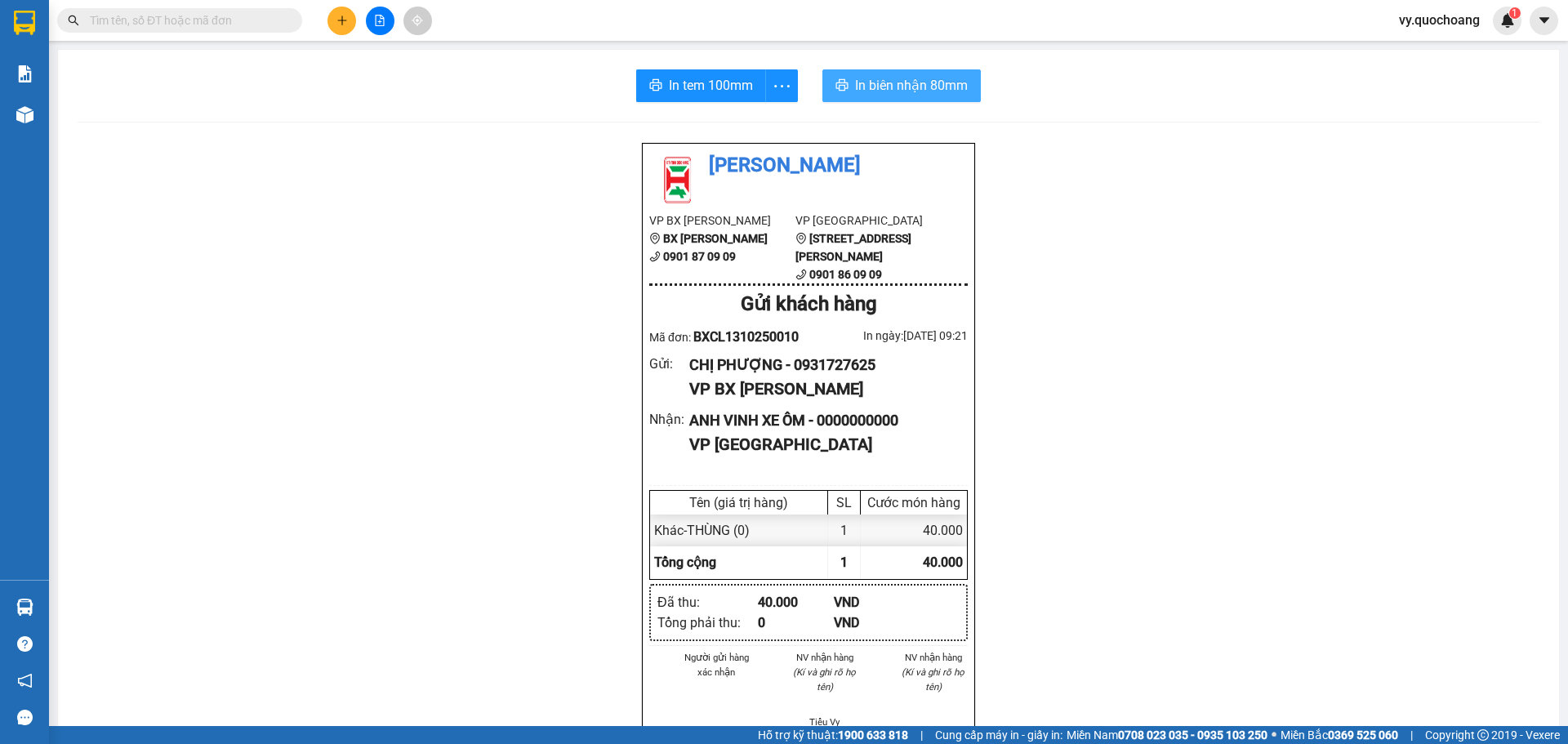
click at [891, 78] on span "In biên nhận 80mm" at bounding box center [911, 85] width 113 height 21
